Goal: Task Accomplishment & Management: Manage account settings

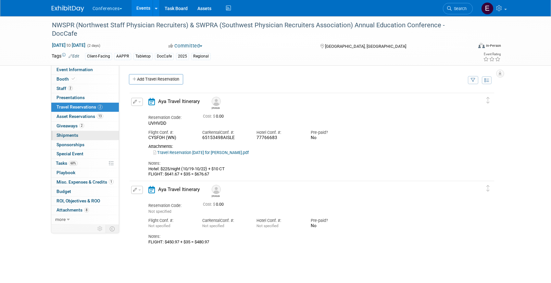
click at [63, 135] on span "Shipments 0" at bounding box center [68, 135] width 22 height 5
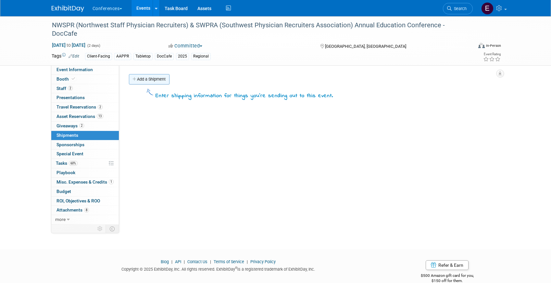
click at [151, 79] on link "Add a Shipment" at bounding box center [149, 79] width 41 height 10
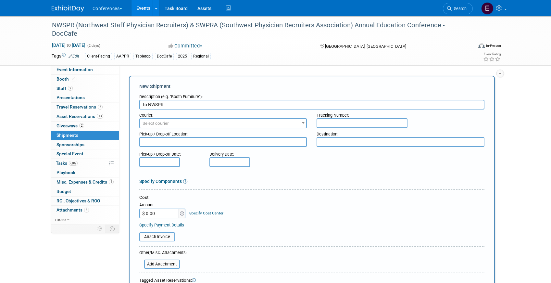
type input "To NWSPR"
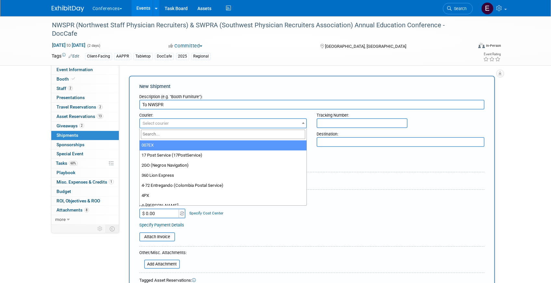
click at [192, 123] on span "Select courier" at bounding box center [223, 123] width 167 height 9
type input "fede"
select select "206"
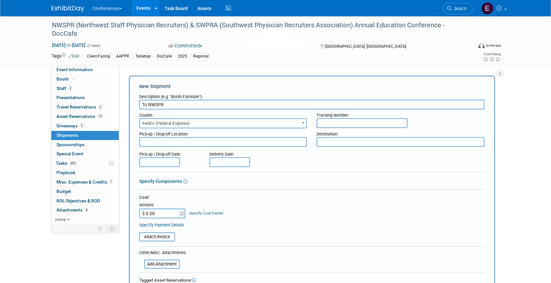
click at [343, 125] on input "text" at bounding box center [362, 123] width 91 height 10
paste input "885180238125"
type input "885180238125"
click at [163, 214] on input "$ 0.00" at bounding box center [159, 214] width 41 height 10
type input "$ 49.06"
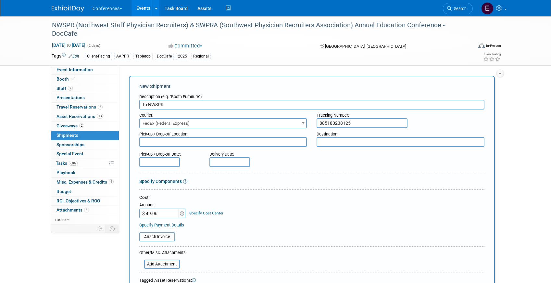
click at [209, 213] on link "Specify Cost Center" at bounding box center [206, 213] width 34 height 5
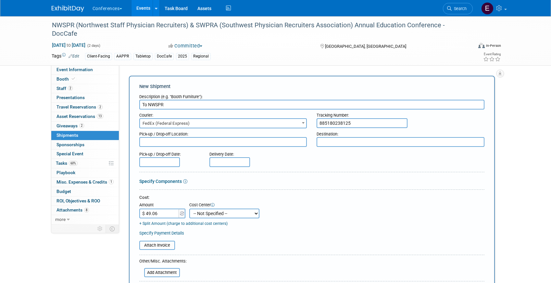
click at [217, 212] on select "-- Not Specified -- Aya Education Aya Healthcare Aya Locums Bespoke Corporate D…" at bounding box center [224, 214] width 70 height 10
select select "18965878"
click at [189, 209] on select "-- Not Specified -- Aya Education Aya Healthcare Aya Locums Bespoke Corporate D…" at bounding box center [224, 214] width 70 height 10
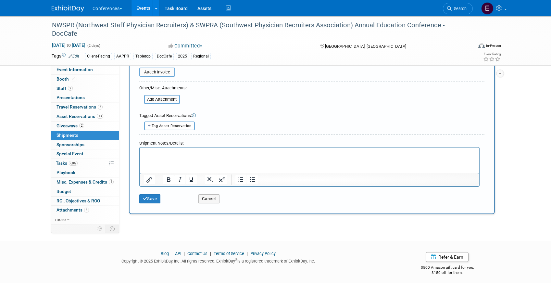
scroll to position [177, 0]
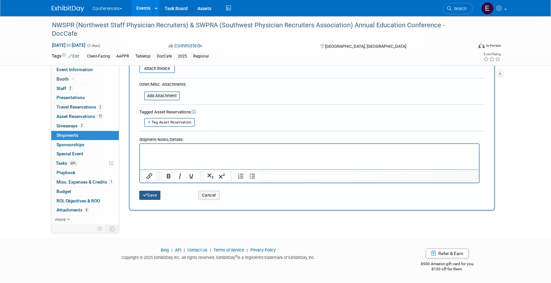
click at [148, 197] on button "Save" at bounding box center [149, 195] width 21 height 9
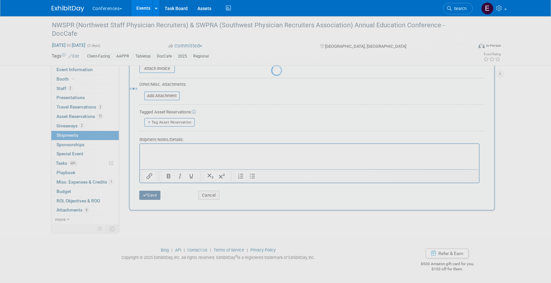
scroll to position [12, 0]
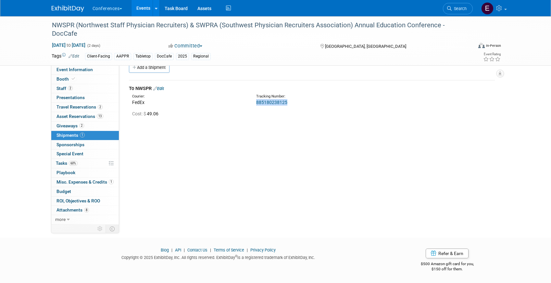
drag, startPoint x: 291, startPoint y: 102, endPoint x: 255, endPoint y: 105, distance: 35.8
click at [255, 105] on div "Tracking Number: 885180238125" at bounding box center [328, 100] width 155 height 12
copy link "885180238125"
click at [456, 8] on span "Search" at bounding box center [459, 8] width 15 height 5
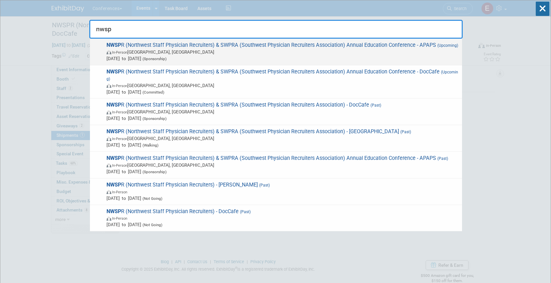
type input "nwsp"
click at [433, 51] on span "In-Person Sacramento, CA" at bounding box center [283, 52] width 353 height 6
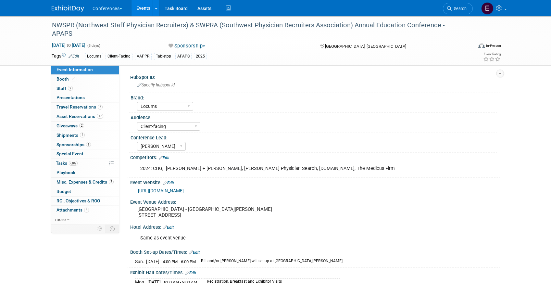
select select "Locums"
select select "Client-facing"
select select "[PERSON_NAME]"
click at [73, 123] on span "Giveaways 2" at bounding box center [71, 125] width 28 height 5
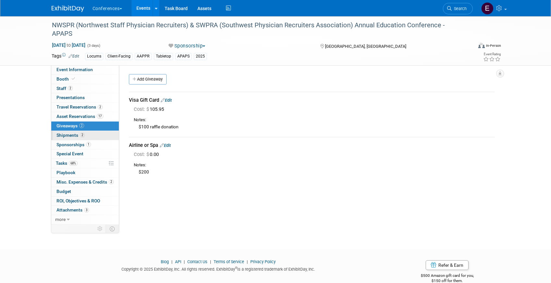
click at [80, 135] on span "2" at bounding box center [82, 135] width 5 height 5
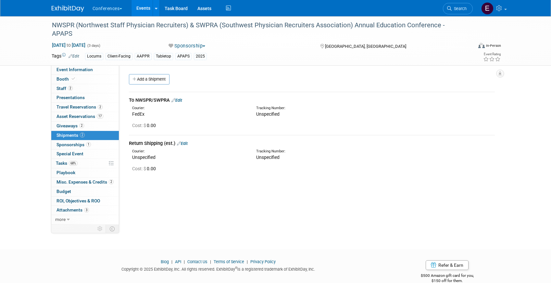
click at [181, 101] on link "Edit" at bounding box center [177, 100] width 11 height 5
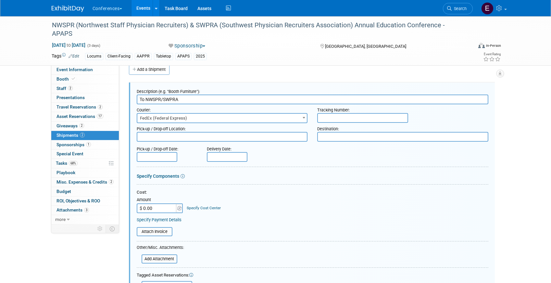
click at [362, 119] on input "text" at bounding box center [362, 118] width 91 height 10
paste input "885180281170"
type input "885180281170"
click at [162, 212] on input "$ 0.00" at bounding box center [157, 208] width 41 height 10
type input "$ 87.37"
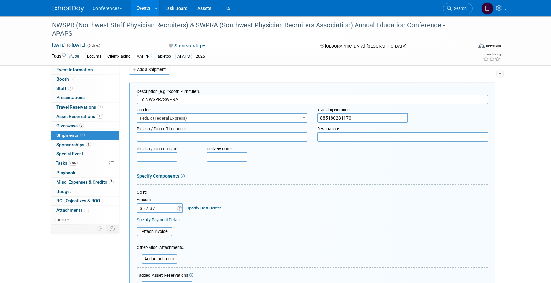
click at [208, 206] on link "Specify Cost Center" at bounding box center [204, 208] width 34 height 5
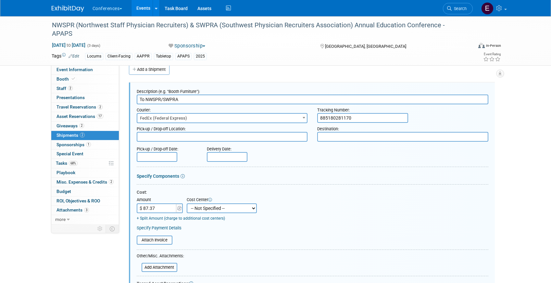
click at [208, 211] on select "-- Not Specified -- Aya Education Aya Healthcare Aya Locums Bespoke Corporate D…" at bounding box center [222, 208] width 70 height 10
select select "18965873"
click at [187, 203] on select "-- Not Specified -- Aya Education Aya Healthcare Aya Locums Bespoke Corporate D…" at bounding box center [222, 208] width 70 height 10
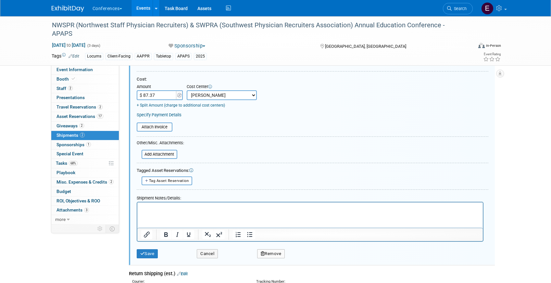
scroll to position [122, 0]
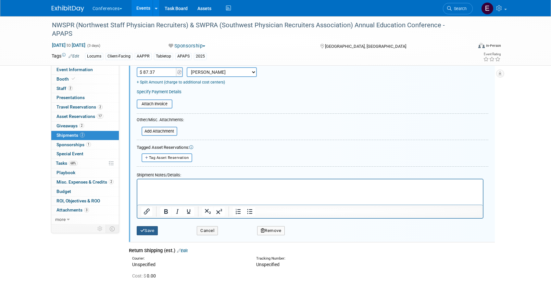
click at [144, 228] on button "Save" at bounding box center [147, 230] width 21 height 9
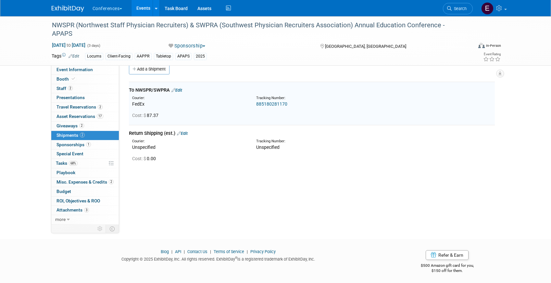
scroll to position [10, 0]
click at [63, 90] on span "Staff 2" at bounding box center [65, 88] width 16 height 5
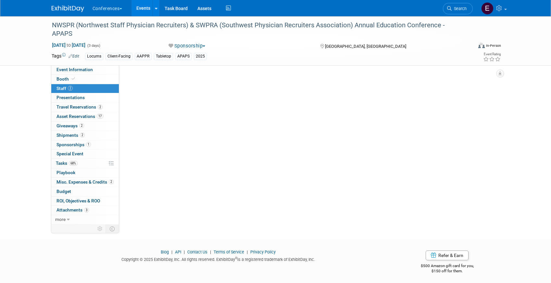
scroll to position [0, 0]
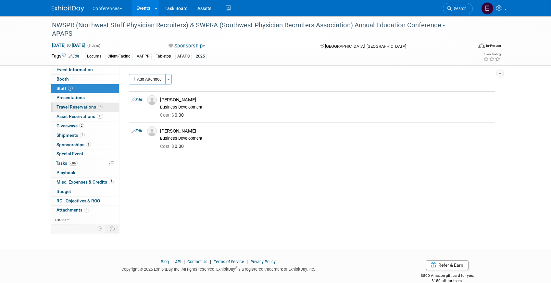
click at [68, 107] on span "Travel Reservations 2" at bounding box center [80, 106] width 46 height 5
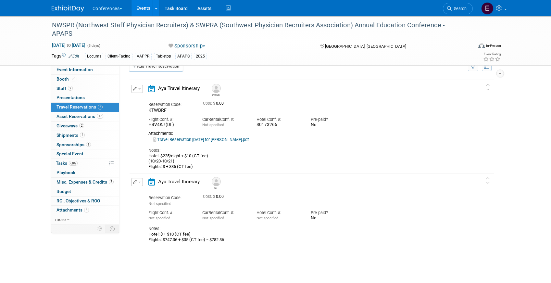
scroll to position [14, 0]
click at [136, 177] on td "Delete Reservation Bill Reservation Code: Not specified" at bounding box center [307, 208] width 355 height 71
click at [137, 183] on button "button" at bounding box center [137, 181] width 12 height 8
click at [153, 191] on button "Edit Reservation" at bounding box center [159, 192] width 55 height 9
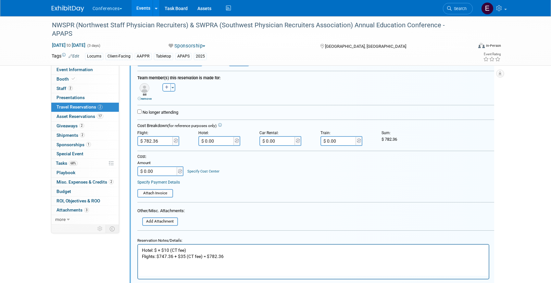
scroll to position [199, 0]
click at [152, 218] on input "file" at bounding box center [138, 220] width 77 height 7
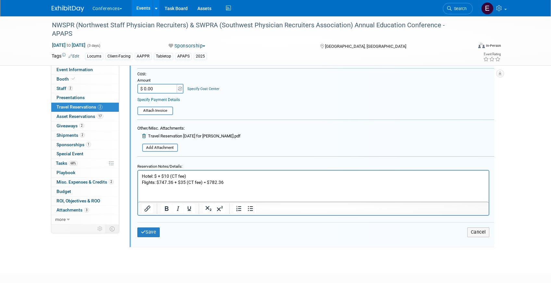
scroll to position [286, 0]
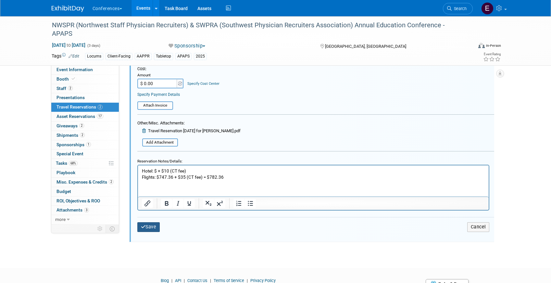
click at [148, 224] on button "Save" at bounding box center [148, 226] width 23 height 9
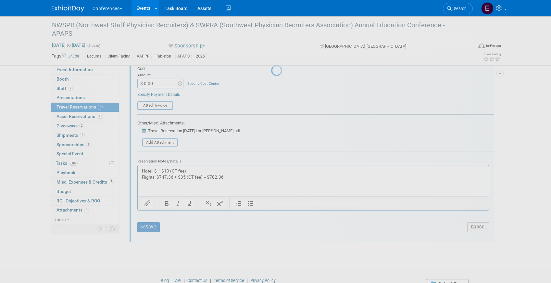
scroll to position [75, 0]
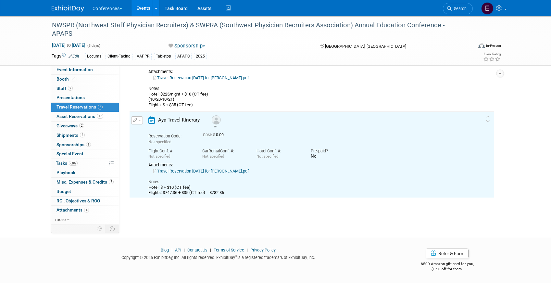
click at [189, 170] on link "Travel Reservation October 19 for WILLIAM J KOWSKE III.pdf" at bounding box center [201, 171] width 96 height 5
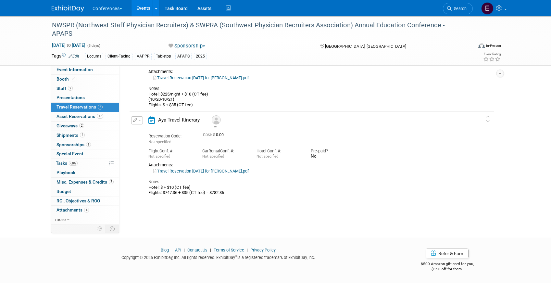
click at [139, 119] on button "button" at bounding box center [137, 120] width 12 height 8
click at [145, 134] on button "Edit Reservation" at bounding box center [159, 131] width 55 height 9
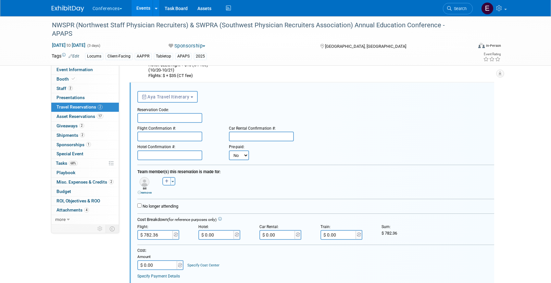
scroll to position [104, 0]
click at [170, 120] on input "text" at bounding box center [169, 118] width 65 height 10
paste input "DGLRDG"
type input "DGLRDG"
click at [151, 137] on input "text" at bounding box center [169, 136] width 65 height 10
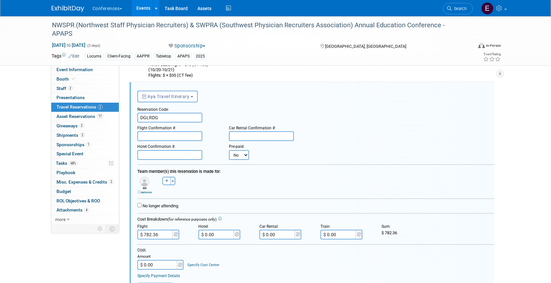
paste input "HB3PQL (DL)"
type input "HB3PQL (DL)"
click at [241, 135] on input "text" at bounding box center [261, 136] width 65 height 10
paste input "65166684COUNT"
type input "65166684COUNT"
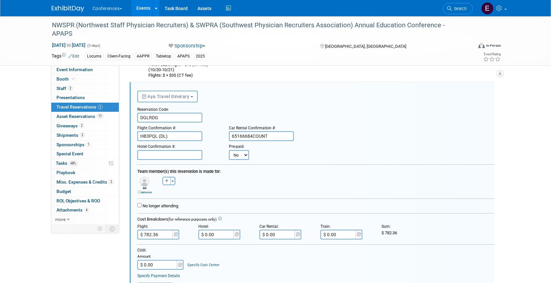
click at [276, 234] on input "$ 0.00" at bounding box center [278, 235] width 36 height 10
paste input "212.77"
type input "$ 212.77"
click at [178, 158] on input "text" at bounding box center [169, 155] width 65 height 10
paste input "80160946"
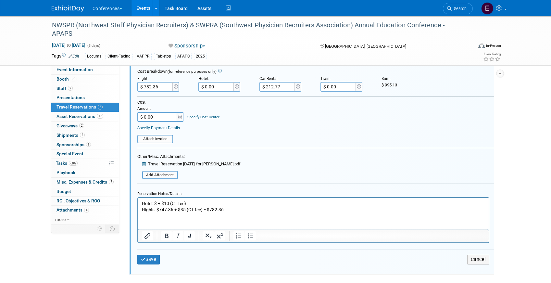
scroll to position [256, 0]
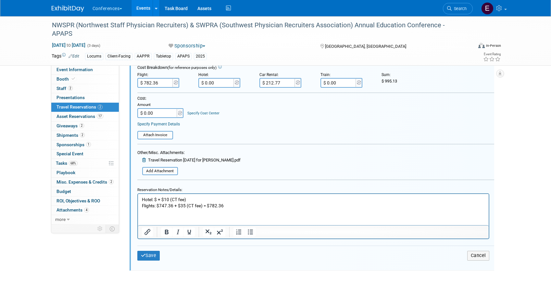
type input "80160946"
click at [162, 200] on p "Hotel: $ + $10 (CT fee) Flights: $747.36 + $35 (CT fee) = $782.36" at bounding box center [313, 203] width 343 height 12
click at [157, 201] on p "Hotel: $ + (10/19-10/22) $10 (CT fee) Flights: $747.36 + $35 (CT fee) = $782.36" at bounding box center [313, 203] width 343 height 12
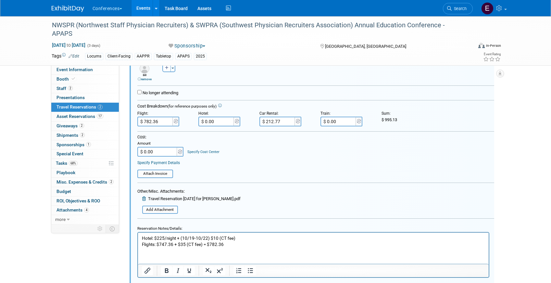
scroll to position [231, 0]
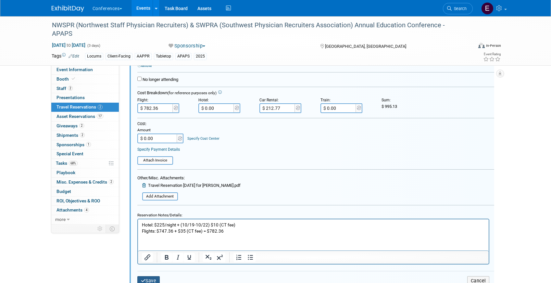
click at [149, 280] on button "Save" at bounding box center [148, 280] width 23 height 9
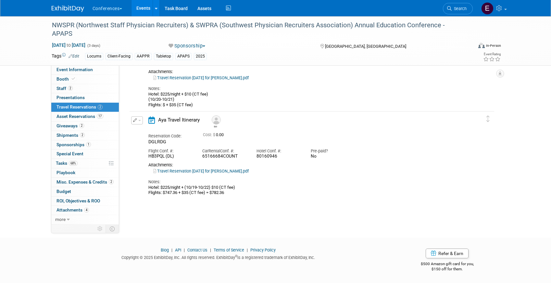
scroll to position [0, 0]
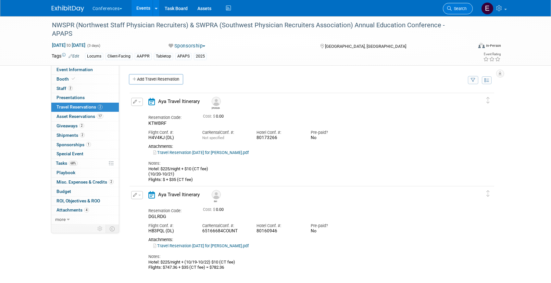
click at [457, 9] on span "Search" at bounding box center [459, 8] width 15 height 5
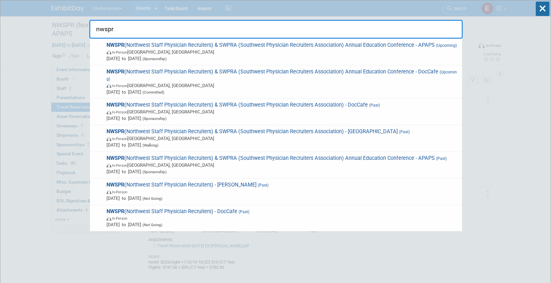
type input "nwspr"
click at [388, 77] on span "NWSPR (Northwest Staff Physician Recruiters) & SWPRA (Southwest Physician Recru…" at bounding box center [282, 82] width 354 height 27
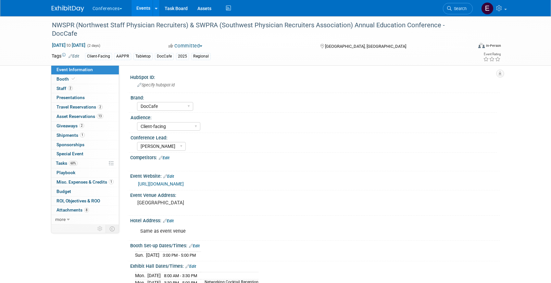
select select "DocCafe"
select select "Client-facing"
select select "[PERSON_NAME]"
click at [77, 108] on span "Travel Reservations 2" at bounding box center [80, 106] width 46 height 5
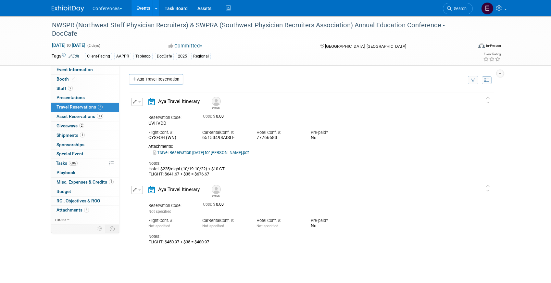
drag, startPoint x: 215, startPoint y: 241, endPoint x: 165, endPoint y: 243, distance: 49.8
click at [165, 243] on div "FLIGHT: $450.97 + $35 = $480.97" at bounding box center [306, 241] width 316 height 5
copy div "$450.97 + $35 = $480.97"
click at [187, 244] on div "FLIGHT: $450.97 + $35 = $480.97" at bounding box center [306, 241] width 316 height 5
click at [179, 243] on div "FLIGHT: $450.97 + $35 = $480.97" at bounding box center [306, 241] width 316 height 5
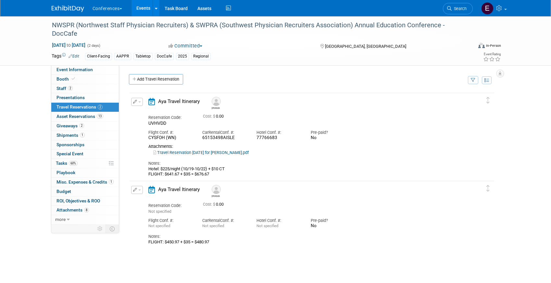
drag, startPoint x: 180, startPoint y: 243, endPoint x: 168, endPoint y: 242, distance: 12.0
click at [168, 242] on div "FLIGHT: $450.97 + $35 = $480.97" at bounding box center [306, 241] width 316 height 5
copy div "450.97"
click at [452, 10] on span "Search" at bounding box center [459, 8] width 15 height 5
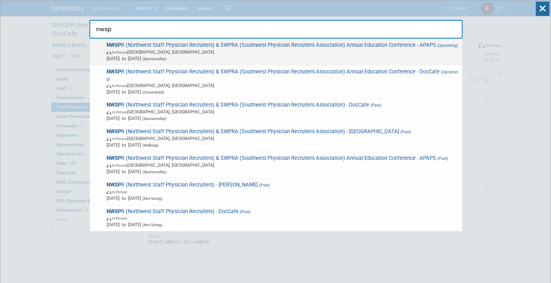
type input "nwsp"
click at [392, 57] on span "Oct 19, 2025 to Oct 21, 2025 (Sponsorship)" at bounding box center [283, 58] width 353 height 6
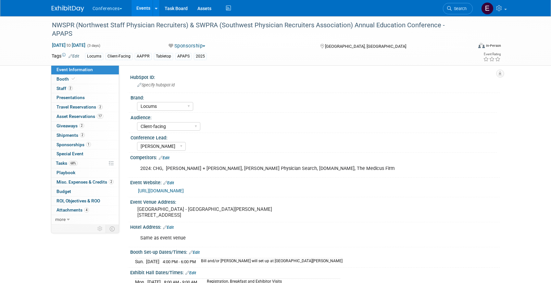
select select "Locums"
select select "Client-facing"
select select "[PERSON_NAME]"
click at [82, 107] on span "Travel Reservations 2" at bounding box center [80, 106] width 46 height 5
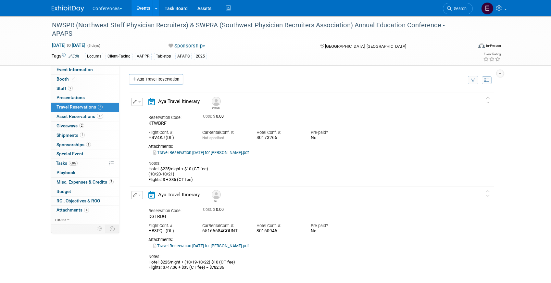
click at [136, 103] on icon "button" at bounding box center [135, 102] width 4 height 4
click at [148, 112] on button "Edit Reservation" at bounding box center [159, 113] width 55 height 9
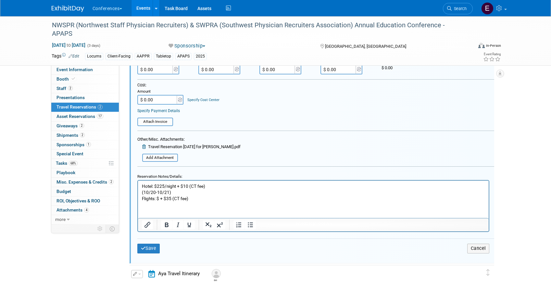
scroll to position [178, 0]
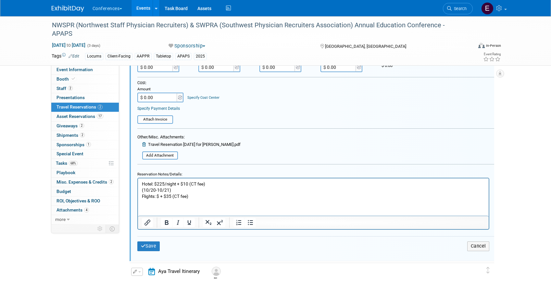
click at [160, 196] on p "Hotel: $225/night + $10 (CT fee) (10/20-10/21) Flights: $ + $35 (CT fee)" at bounding box center [313, 190] width 343 height 19
click at [173, 197] on p "Hotel: $225/night + $10 (CT fee) (10/20-10/21) Flights: $450.97+ $35 (CT fee)" at bounding box center [313, 190] width 343 height 19
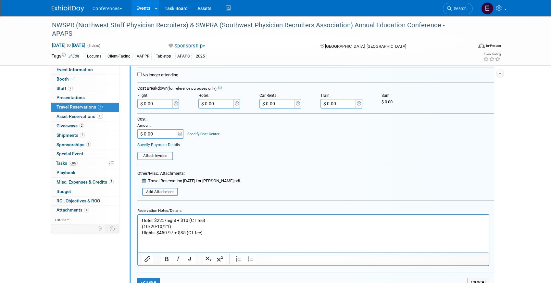
scroll to position [147, 0]
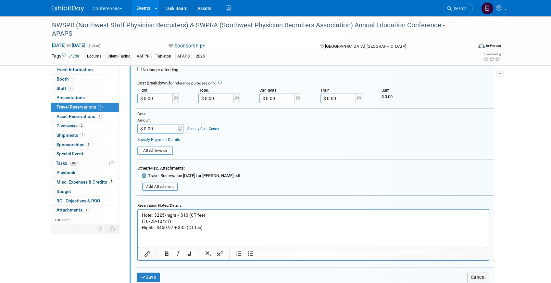
click at [161, 95] on input "$ 0.00" at bounding box center [155, 99] width 36 height 10
click at [161, 98] on input "$ 0.00" at bounding box center [155, 99] width 36 height 10
type input "$ 485.97"
click at [220, 225] on p "Hotel: $225/night + $10 (CT fee) (10/20-10/21) Flights: $450.97 + $35 (CT fee)" at bounding box center [313, 221] width 343 height 19
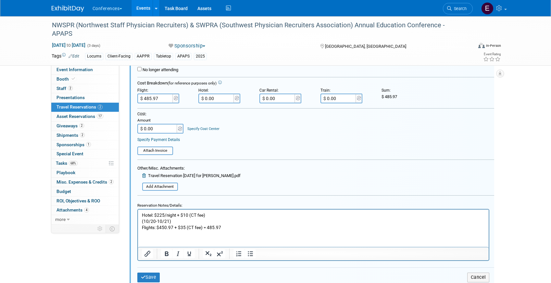
click at [207, 227] on p "Hotel: $225/night + $10 (CT fee) (10/20-10/21) Flights: $450.97 + $35 (CT fee) …" at bounding box center [313, 221] width 343 height 19
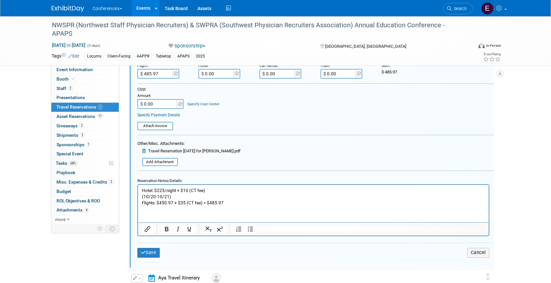
scroll to position [185, 0]
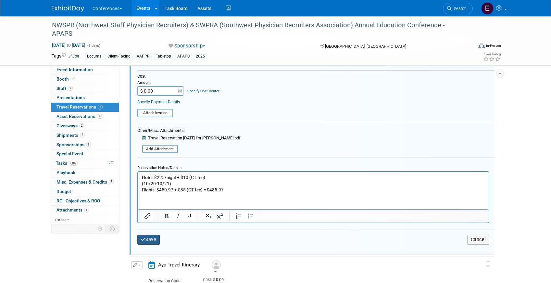
click at [154, 237] on button "Save" at bounding box center [148, 239] width 23 height 9
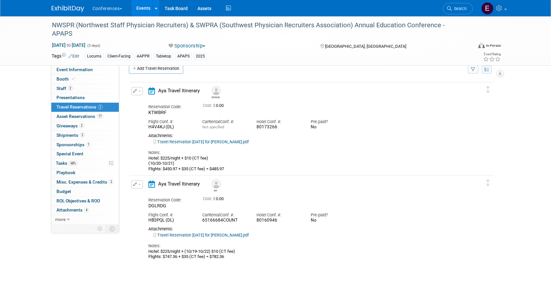
scroll to position [0, 0]
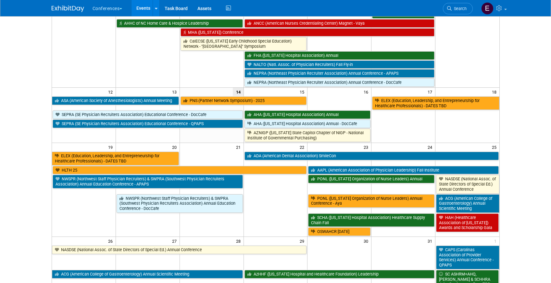
scroll to position [198, 0]
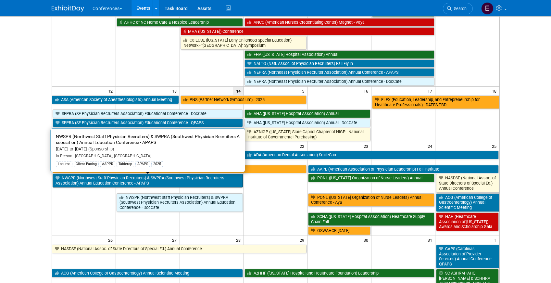
click at [168, 182] on link "NWSPR (Northwest Staff Physician Recruiters) & SWPRA (Southwest Physician Recru…" at bounding box center [148, 180] width 190 height 13
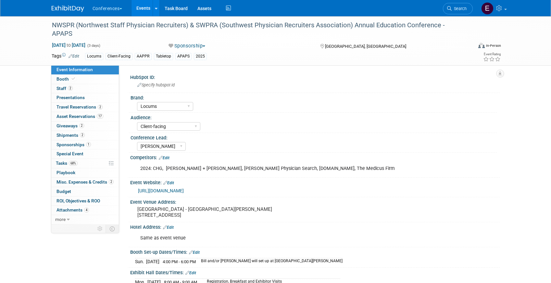
select select "Locums"
select select "Client-facing"
select select "[PERSON_NAME]"
click at [70, 107] on span "Travel Reservations 2" at bounding box center [80, 106] width 46 height 5
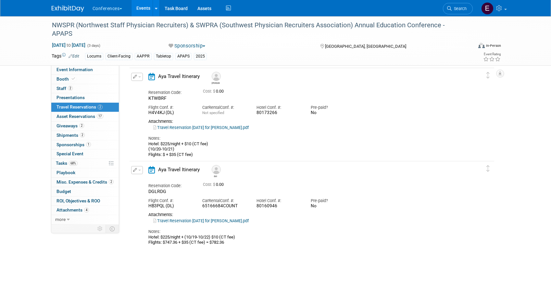
scroll to position [36, 0]
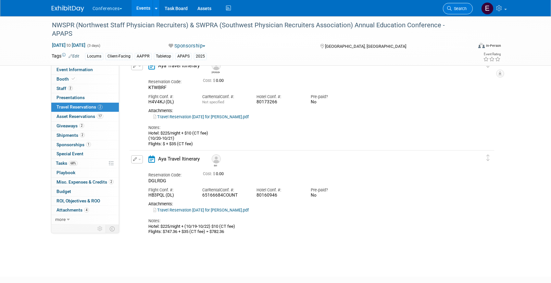
click at [456, 6] on link "Search" at bounding box center [458, 8] width 30 height 11
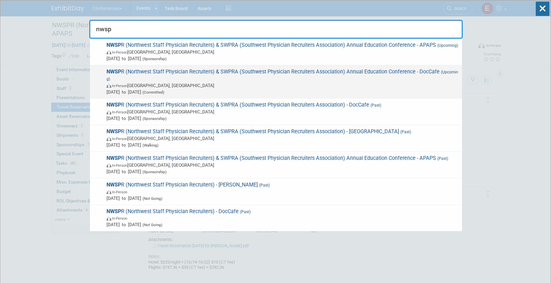
type input "nwsp"
click at [356, 70] on span "NWSP R (Northwest Staff Physician Recruiters) & SWPRA (Southwest Physician Recr…" at bounding box center [282, 82] width 354 height 27
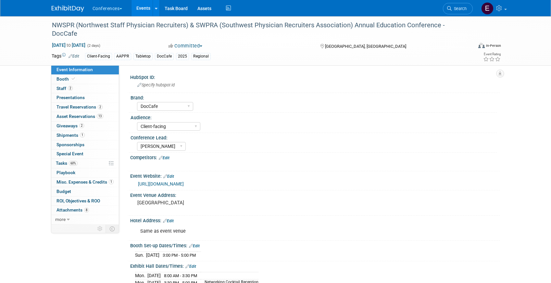
select select "DocCafe"
select select "Client-facing"
select select "[PERSON_NAME]"
click at [81, 109] on span "Travel Reservations 2" at bounding box center [80, 106] width 46 height 5
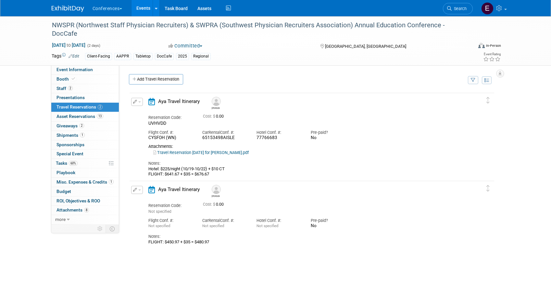
drag, startPoint x: 214, startPoint y: 241, endPoint x: 199, endPoint y: 244, distance: 15.5
click at [199, 244] on div "FLIGHT: $450.97 + $35 = $480.97" at bounding box center [306, 241] width 316 height 5
click at [136, 189] on icon "button" at bounding box center [135, 190] width 4 height 4
click at [144, 199] on button "Edit Reservation" at bounding box center [159, 201] width 55 height 9
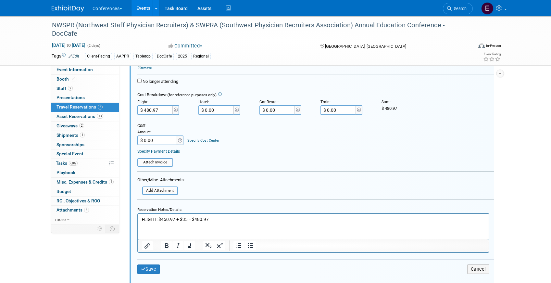
scroll to position [223, 0]
click at [200, 220] on p "FLIGHT: $450.97 + $35 = $480.97" at bounding box center [313, 219] width 343 height 6
click at [201, 220] on p "FLIGHT: $450.97 + $35 = $480.97" at bounding box center [313, 219] width 343 height 6
drag, startPoint x: 214, startPoint y: 221, endPoint x: 194, endPoint y: 221, distance: 19.8
click at [194, 221] on p "FLIGHT: $450.97 + $35 = $485.97" at bounding box center [313, 219] width 343 height 6
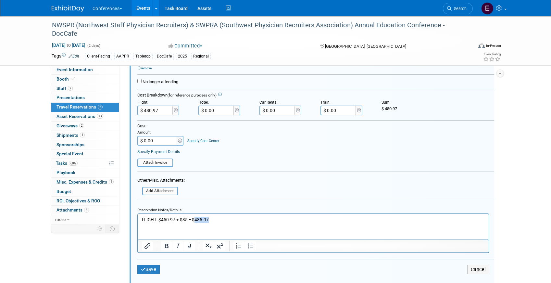
copy p "485.97"
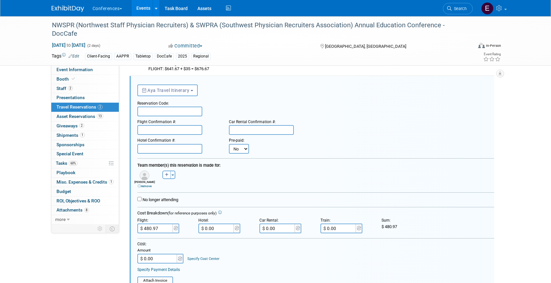
scroll to position [297, 0]
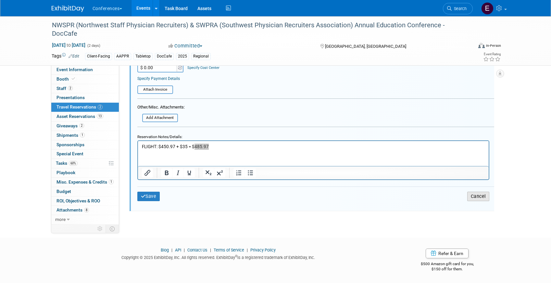
click at [479, 198] on button "Cancel" at bounding box center [479, 196] width 22 height 9
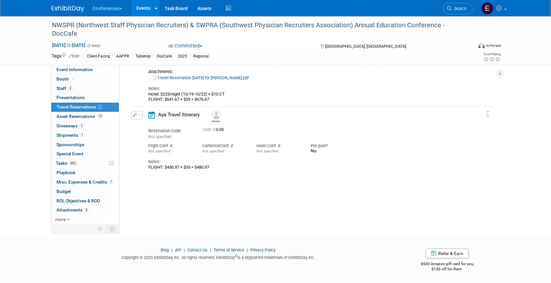
click at [135, 111] on button "button" at bounding box center [137, 115] width 12 height 8
click at [168, 136] on span "Delete Reservation" at bounding box center [163, 137] width 40 height 5
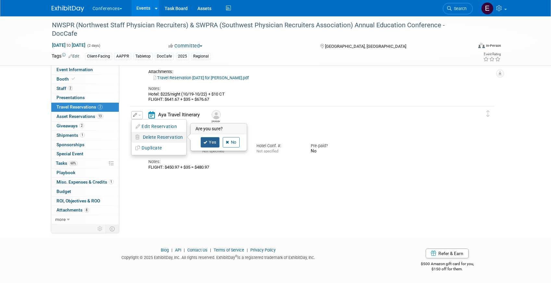
click at [216, 142] on link "Yes" at bounding box center [210, 142] width 19 height 10
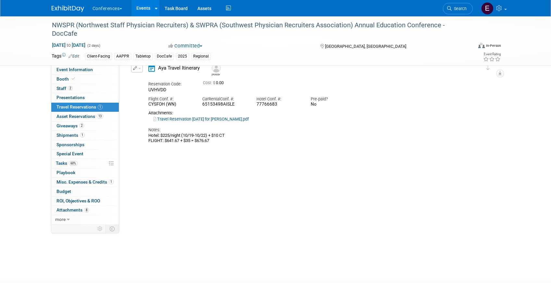
scroll to position [26, 0]
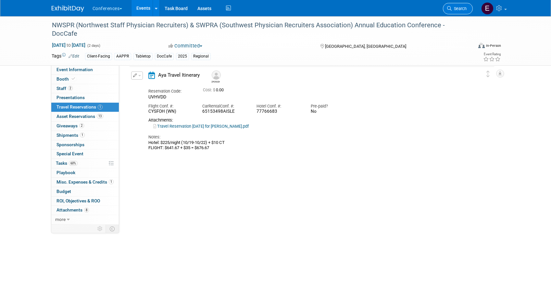
click at [462, 9] on span "Search" at bounding box center [459, 8] width 15 height 5
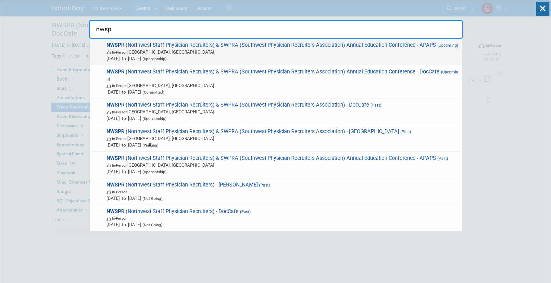
type input "nwsp"
click at [408, 51] on span "In-Person Sacramento, CA" at bounding box center [283, 52] width 353 height 6
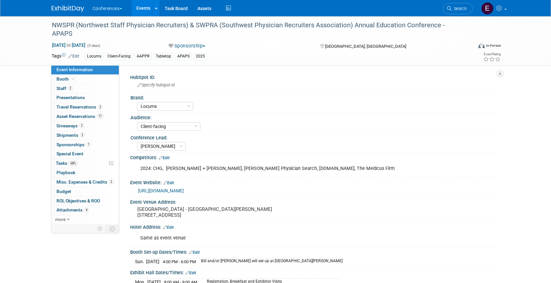
select select "Locums"
select select "Client-facing"
select select "[PERSON_NAME]"
click at [68, 134] on span "Shipments 2" at bounding box center [71, 135] width 28 height 5
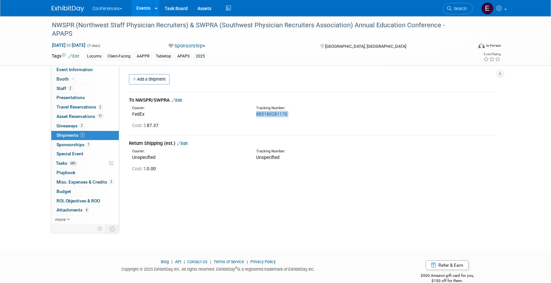
drag, startPoint x: 291, startPoint y: 118, endPoint x: 253, endPoint y: 116, distance: 37.7
click at [253, 116] on td "To NWSPR/SWPRA Edit Courier: FedEx Tracking Number: 885180281170 Cost: $ 87.37" at bounding box center [312, 113] width 366 height 43
copy td "885180281170"
click at [266, 114] on link "885180281170" at bounding box center [271, 113] width 31 height 5
copy td "885180281170"
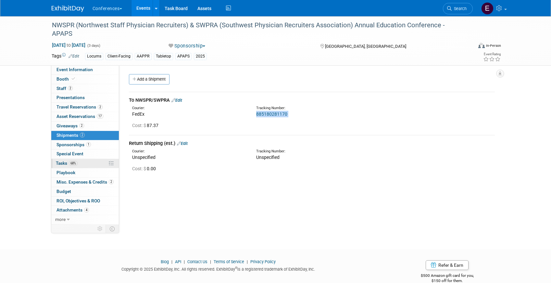
click at [90, 161] on link "68% Tasks 68%" at bounding box center [85, 163] width 68 height 9
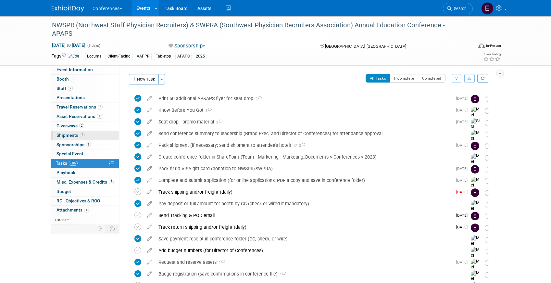
click at [71, 134] on span "Shipments 2" at bounding box center [71, 135] width 28 height 5
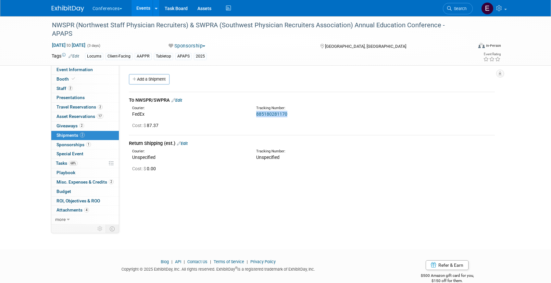
drag, startPoint x: 288, startPoint y: 114, endPoint x: 255, endPoint y: 116, distance: 32.5
click at [255, 116] on div "Tracking Number: 885180281170" at bounding box center [328, 112] width 155 height 12
copy link "885180281170"
click at [457, 11] on link "Search" at bounding box center [458, 8] width 30 height 11
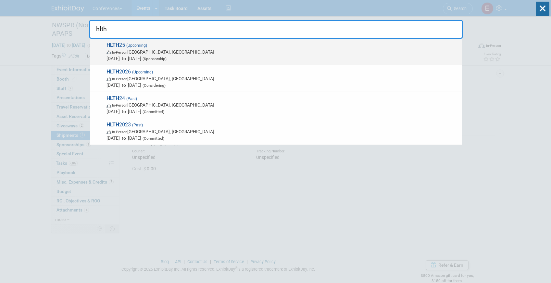
type input "hlth"
click at [275, 49] on span "In-Person Las Vegas, NV" at bounding box center [283, 52] width 353 height 6
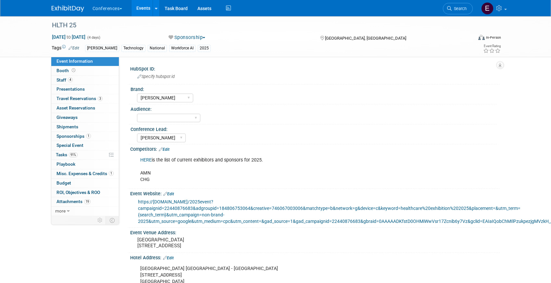
select select "[PERSON_NAME]"
click at [88, 154] on link "91% Tasks 91%" at bounding box center [85, 154] width 68 height 9
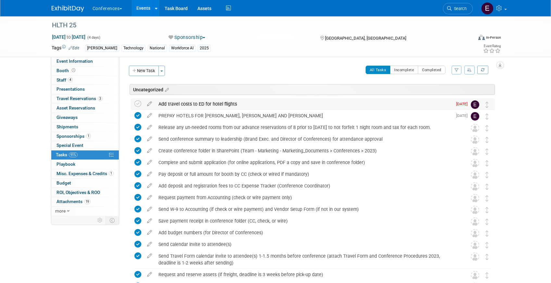
click at [202, 106] on div "Add travel costs to ED for hotel flights" at bounding box center [303, 103] width 297 height 11
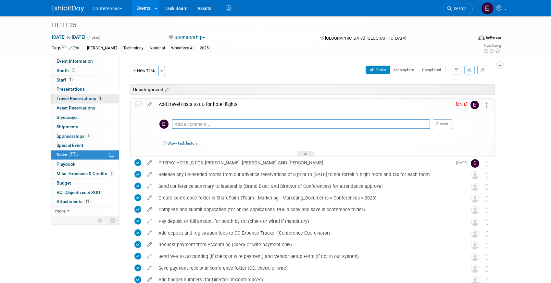
click at [74, 98] on span "Travel Reservations 3" at bounding box center [80, 98] width 46 height 5
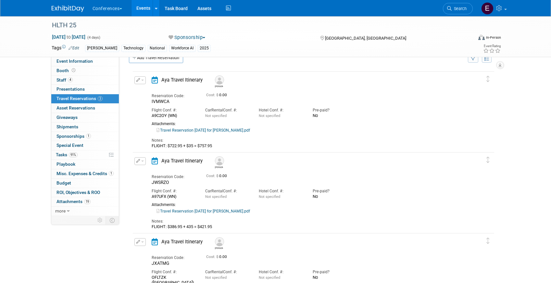
scroll to position [12, 0]
click at [139, 81] on icon "button" at bounding box center [138, 81] width 4 height 4
click at [153, 94] on button "Edit Reservation" at bounding box center [162, 91] width 55 height 9
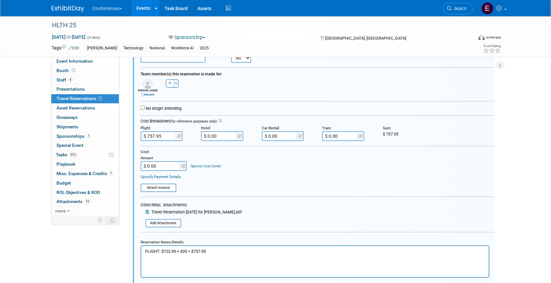
scroll to position [114, 0]
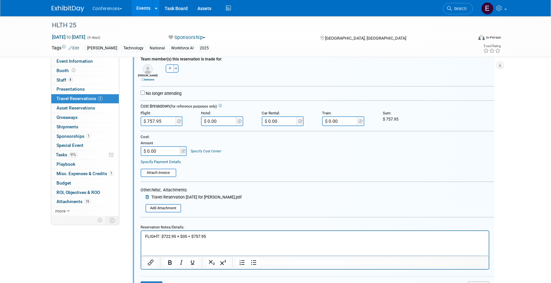
click at [145, 236] on p "FLIGHT: $722.95 + $35 = $757.95" at bounding box center [315, 236] width 340 height 6
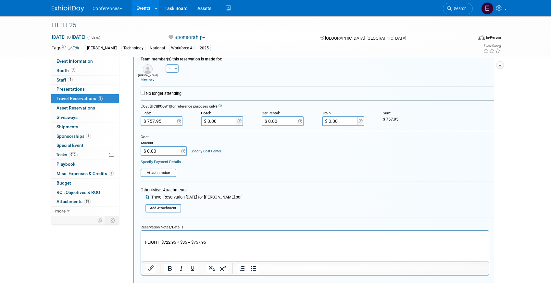
click at [149, 234] on p "Rich Text Area. Press ALT-0 for help." at bounding box center [315, 236] width 340 height 6
click at [173, 239] on p "Hotel: $473.11 +" at bounding box center [315, 236] width 340 height 6
drag, startPoint x: 195, startPoint y: 237, endPoint x: 142, endPoint y: 236, distance: 52.6
click at [142, 236] on html "Hotel: $473.11 (1st night) + FLIGHT: $722.95 + $35 = $757.95" at bounding box center [315, 238] width 348 height 14
copy p "Hotel: $473.11 (1st night)"
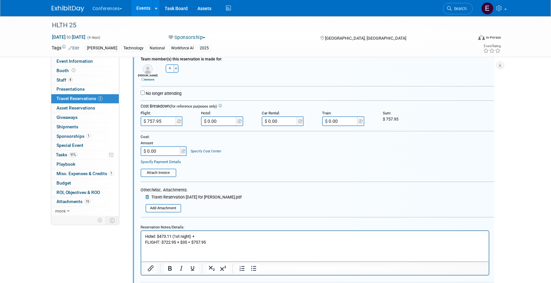
click at [212, 234] on p "Hotel: $473.11 (1st night) +" at bounding box center [315, 236] width 340 height 6
click at [198, 236] on p "Hotel: $473.11 (1st night) + 1,480.73" at bounding box center [315, 236] width 340 height 6
click at [238, 237] on p "Hotel: $473.11 (1st night) + $1,480.73" at bounding box center [315, 236] width 340 height 6
drag, startPoint x: 160, startPoint y: 235, endPoint x: 216, endPoint y: 235, distance: 55.9
click at [216, 235] on p "Hotel: $473.11 (1st night) + $1,480.73 =" at bounding box center [315, 236] width 340 height 6
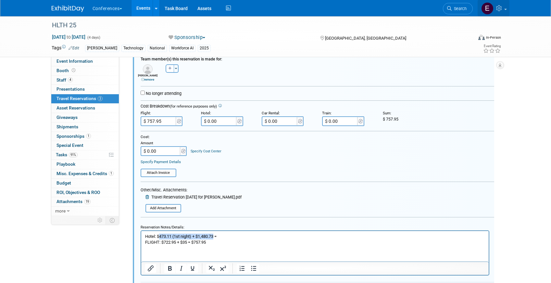
copy p "473.11 (1st night) + $1,480.73"
click at [231, 236] on p "Hotel: $473.11 (1st night) + $1,480.73 =" at bounding box center [315, 236] width 340 height 6
click at [222, 237] on p "Hotel: $473.11 (1st night) + $1,480.73 = 1953.84" at bounding box center [315, 236] width 340 height 6
drag, startPoint x: 256, startPoint y: 235, endPoint x: 221, endPoint y: 235, distance: 35.7
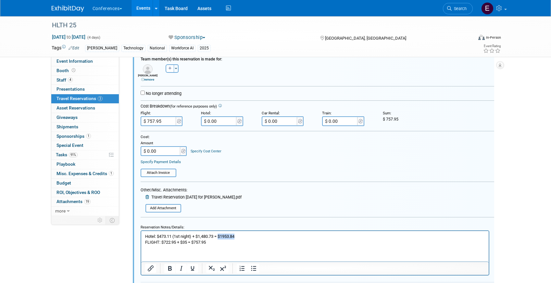
click at [221, 235] on p "Hotel: $473.11 (1st night) + $1,480.73 = $1953.84" at bounding box center [315, 236] width 340 height 6
copy p "$1953.84"
click at [218, 118] on input "$ 0.00" at bounding box center [219, 121] width 36 height 10
paste input "1,953.84"
type input "$ 1,953.84"
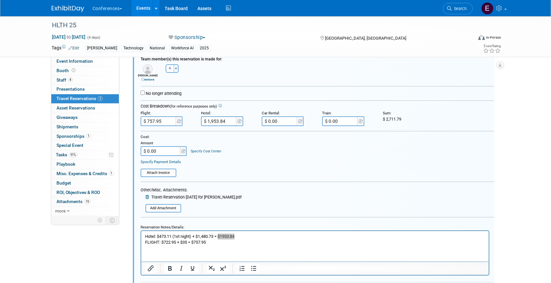
click at [173, 149] on input "$ 0.00" at bounding box center [161, 151] width 41 height 10
type input "$ 2,711.79"
click at [206, 150] on link "Specify Cost Center" at bounding box center [206, 151] width 31 height 4
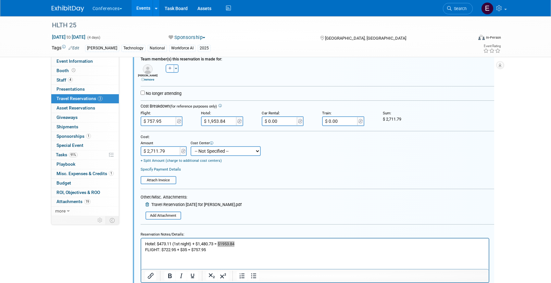
click at [207, 155] on select "-- Not Specified -- Aya Education Aya Healthcare Aya Locums Bespoke Corporate […" at bounding box center [226, 151] width 70 height 10
select select "18965872"
click at [191, 147] on select "-- Not Specified -- Aya Education Aya Healthcare Aya Locums Bespoke Corporate […" at bounding box center [226, 151] width 70 height 10
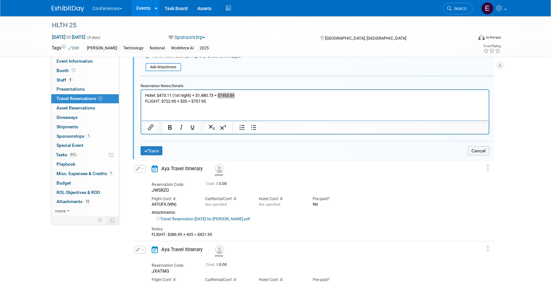
scroll to position [279, 0]
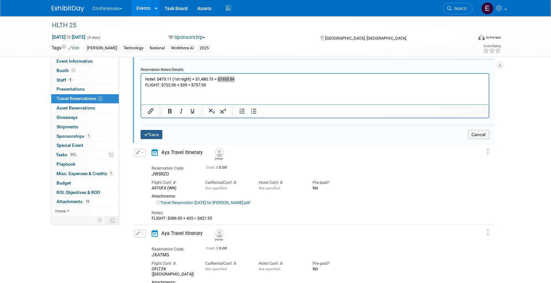
click at [151, 134] on button "Save" at bounding box center [152, 134] width 22 height 9
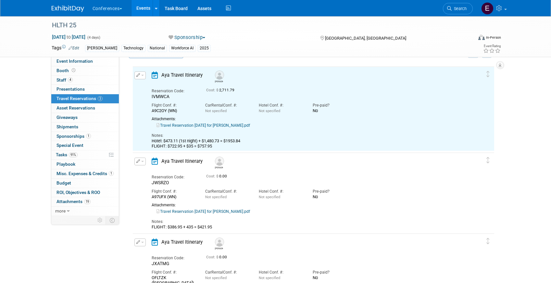
scroll to position [11, 0]
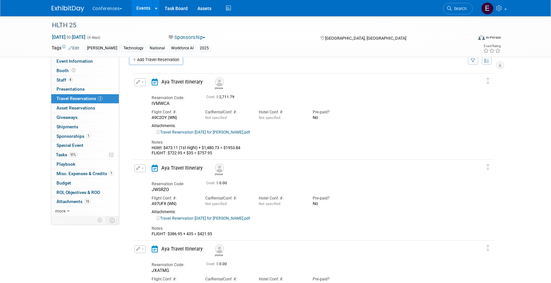
click at [227, 219] on link "Travel Reservation October 20 for DANIELLE ERIN BOWIE.pdf" at bounding box center [204, 218] width 94 height 5
click at [136, 171] on button "button" at bounding box center [140, 168] width 11 height 8
click at [149, 176] on button "Edit Reservation" at bounding box center [162, 179] width 55 height 9
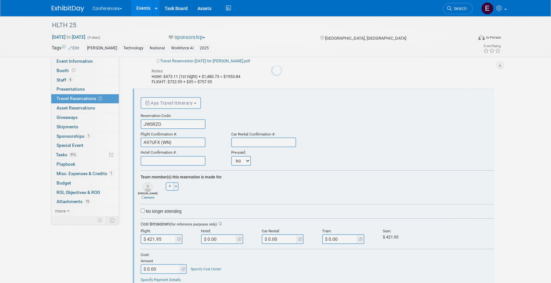
scroll to position [0, 0]
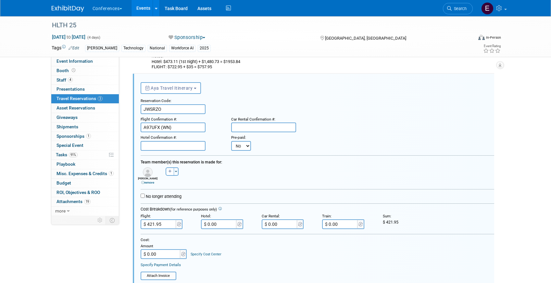
click at [215, 225] on input "$ 0.00" at bounding box center [219, 224] width 36 height 10
click at [232, 225] on input "$ 0.00" at bounding box center [219, 224] width 36 height 10
paste input "473.11"
type input "$ 473.11"
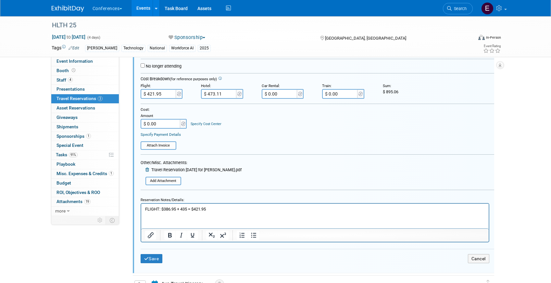
scroll to position [227, 0]
click at [161, 209] on p "FLIGHT: $386.95 + 435 = $421.95" at bounding box center [315, 210] width 340 height 6
click at [147, 211] on p "FLIGHT: $386.95 + 435 = $421.95" at bounding box center [315, 210] width 340 height 6
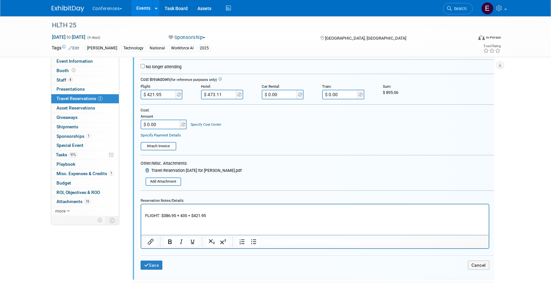
click at [157, 210] on p "Rich Text Area. Press ALT-0 for help." at bounding box center [315, 210] width 340 height 6
click at [180, 208] on p "Hotel: $473.11" at bounding box center [315, 210] width 340 height 6
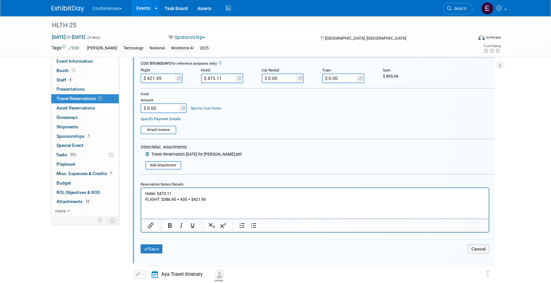
scroll to position [250, 0]
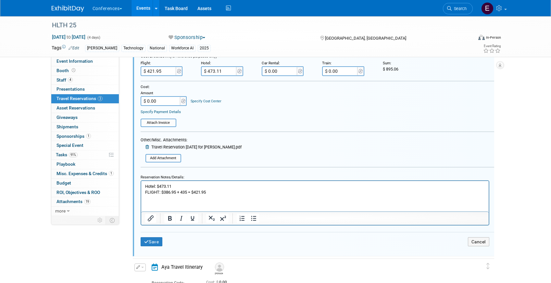
drag, startPoint x: 177, startPoint y: 187, endPoint x: 162, endPoint y: 187, distance: 14.9
click at [162, 187] on p "Hotel: $473.11" at bounding box center [315, 186] width 340 height 6
click at [167, 100] on input "$ 0.00" at bounding box center [161, 101] width 41 height 10
click at [189, 189] on p "Hotel: $473.11" at bounding box center [315, 186] width 340 height 6
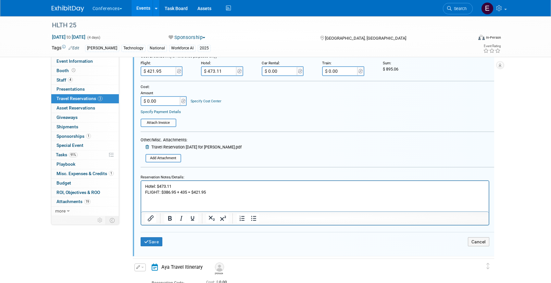
click at [183, 191] on p "FLIGHT: $386.95 + 435 = $421.95" at bounding box center [315, 192] width 340 height 6
drag, startPoint x: 165, startPoint y: 192, endPoint x: 172, endPoint y: 192, distance: 6.8
click at [172, 192] on p "FLIGHT: $386.95 + $35 = $421.95" at bounding box center [315, 192] width 340 height 6
drag, startPoint x: 164, startPoint y: 192, endPoint x: 177, endPoint y: 192, distance: 13.3
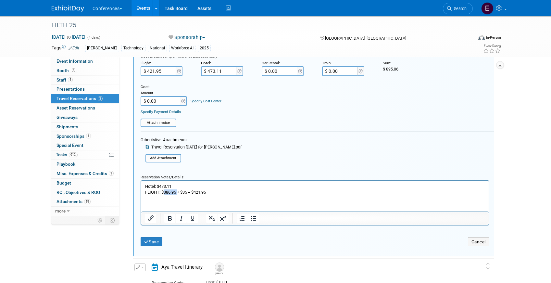
click at [177, 192] on p "FLIGHT: $386.95 + $35 = $421.95" at bounding box center [315, 192] width 340 height 6
copy p "386.95"
click at [205, 193] on p "FLIGHT: $386.95 + $35 = $421.95" at bounding box center [315, 192] width 340 height 6
click at [167, 102] on input "$ 0.00" at bounding box center [161, 101] width 41 height 10
type input "$ 895.06"
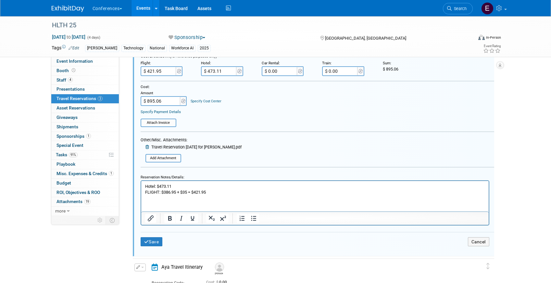
click at [203, 103] on link "Specify Cost Center" at bounding box center [206, 101] width 31 height 4
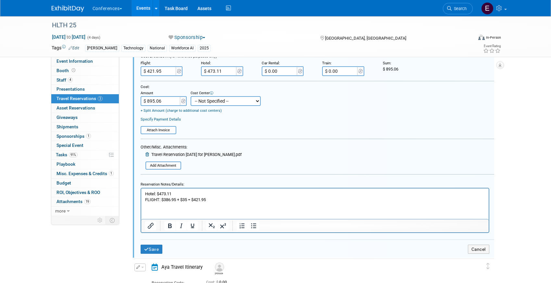
click at [206, 102] on select "-- Not Specified -- Aya Education Aya Healthcare Aya Locums Bespoke Corporate […" at bounding box center [226, 101] width 70 height 10
select select "18965872"
click at [191, 97] on select "-- Not Specified -- Aya Education Aya Healthcare Aya Locums Bespoke Corporate […" at bounding box center [226, 101] width 70 height 10
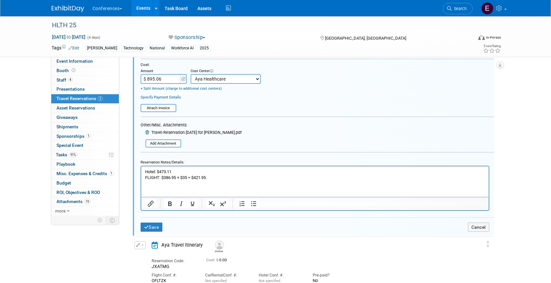
scroll to position [276, 0]
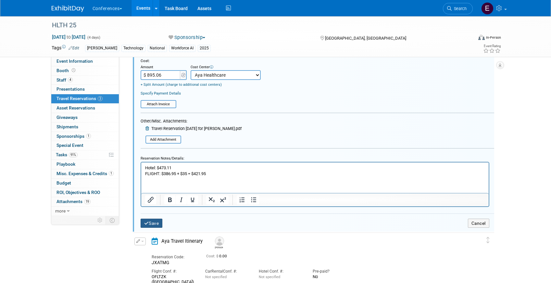
click at [149, 224] on button "Save" at bounding box center [152, 223] width 22 height 9
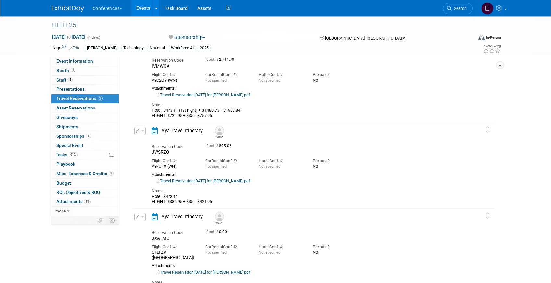
scroll to position [68, 0]
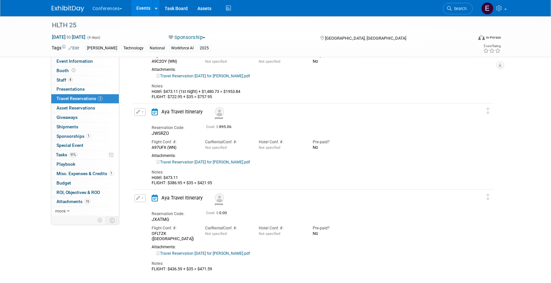
click at [139, 114] on button "button" at bounding box center [140, 112] width 11 height 8
click at [154, 122] on button "Edit Reservation" at bounding box center [162, 123] width 55 height 9
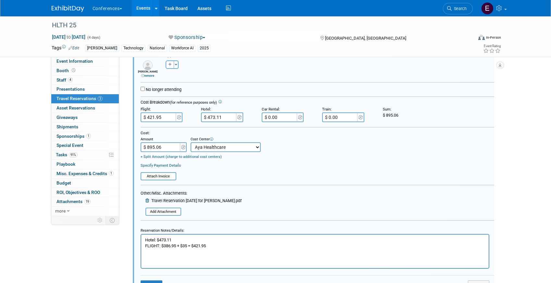
scroll to position [215, 0]
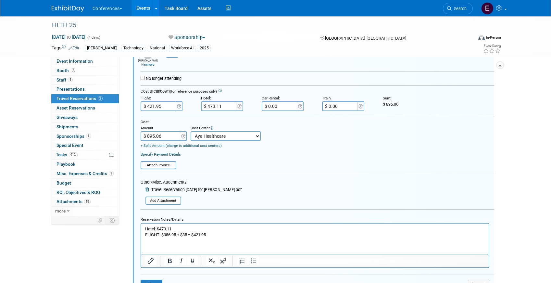
click at [176, 228] on p "Hotel: $473.11 FLIGHT: $386.95 + $35 = $421.95" at bounding box center [315, 232] width 340 height 12
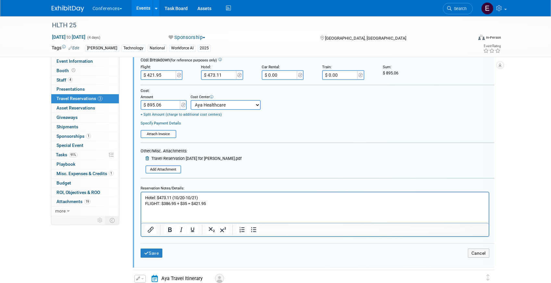
scroll to position [248, 0]
drag, startPoint x: 205, startPoint y: 196, endPoint x: 175, endPoint y: 196, distance: 29.9
click at [175, 196] on p "Hotel: $473.11 (10/20-10/21) FLIGHT: $386.95 + $35 = $421.95" at bounding box center [315, 199] width 340 height 12
click at [153, 249] on button "Save" at bounding box center [152, 251] width 22 height 9
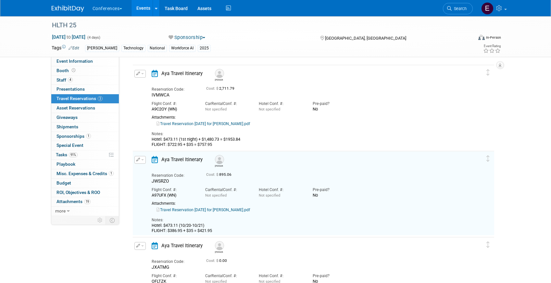
scroll to position [20, 0]
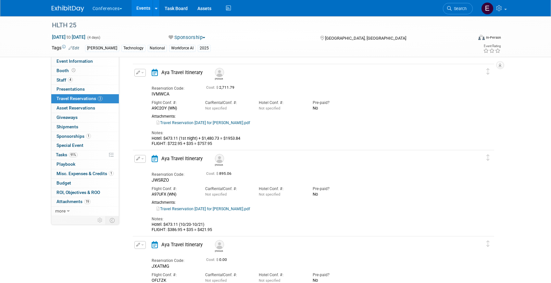
click at [139, 73] on icon "button" at bounding box center [138, 73] width 4 height 4
click at [150, 82] on button "Edit Reservation" at bounding box center [162, 83] width 55 height 9
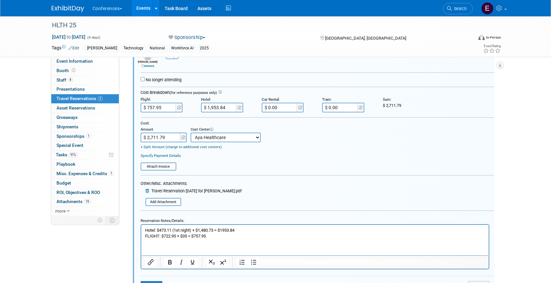
scroll to position [129, 0]
click at [191, 229] on p "Hotel: $473.11 (1st night) + $1,480.73 = $1953.84 FLIGHT: $722.95 + $35 = $757.…" at bounding box center [315, 232] width 340 height 12
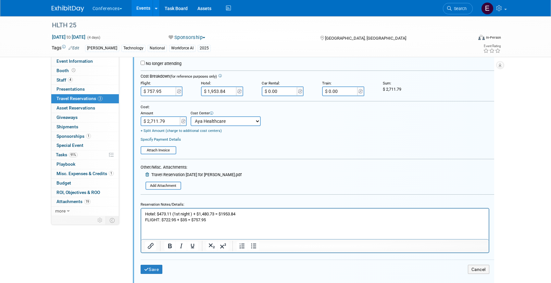
scroll to position [155, 0]
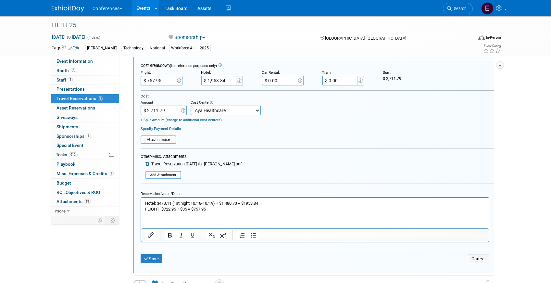
click at [241, 203] on p "Hotel: $473.11 (1st night 10/18-10/19) + $1,480.73 = $1953.84 FLIGHT: $722.95 +…" at bounding box center [315, 206] width 340 height 12
drag, startPoint x: 192, startPoint y: 203, endPoint x: 178, endPoint y: 203, distance: 14.0
click at [178, 203] on p "Hotel: $473.11 (1st night 10/18-10/19) + $1,480.73 (10/19-10/22) = $1953.84 FLI…" at bounding box center [315, 206] width 340 height 12
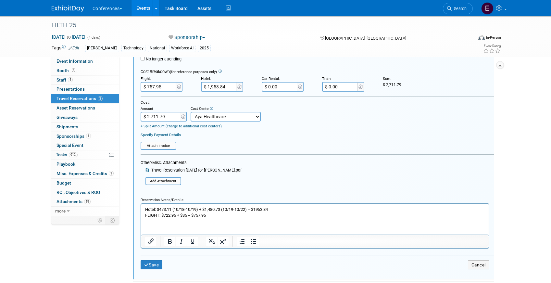
scroll to position [161, 0]
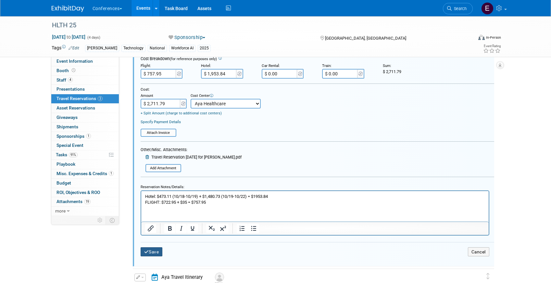
click at [158, 250] on button "Save" at bounding box center [152, 251] width 22 height 9
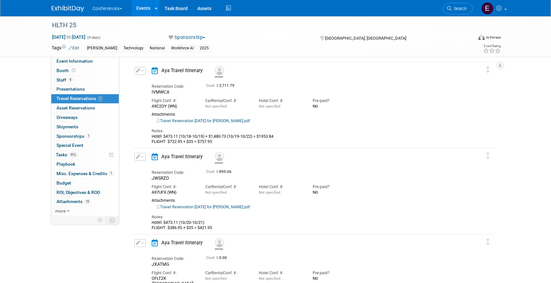
scroll to position [68, 0]
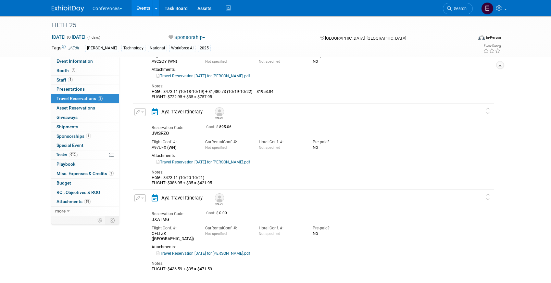
click at [141, 197] on button "button" at bounding box center [140, 198] width 11 height 8
click at [151, 209] on button "Edit Reservation" at bounding box center [162, 209] width 55 height 9
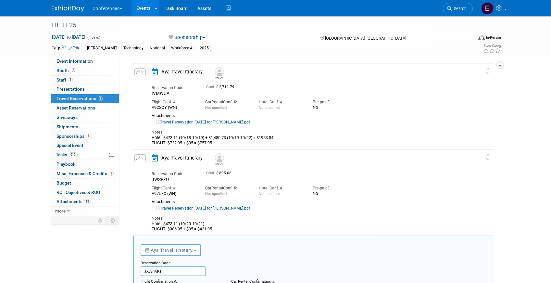
scroll to position [0, 0]
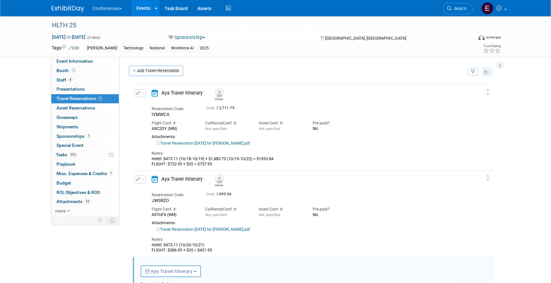
drag, startPoint x: 287, startPoint y: 158, endPoint x: 141, endPoint y: 159, distance: 145.6
click at [141, 159] on div "Edit Reservation Kevin IVMWCA" at bounding box center [309, 127] width 352 height 77
copy div "Hotel: $473.11 (10/18-10/19) + $1,480.73 (10/19-10/22) = $1953.84"
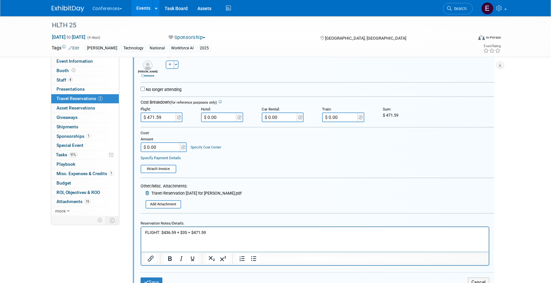
scroll to position [292, 0]
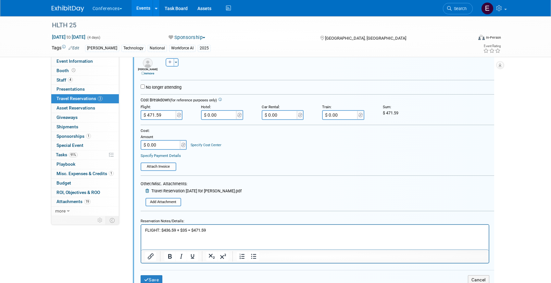
click at [143, 230] on html "FLIGHT: $436.59 + $35 = $471.59" at bounding box center [315, 229] width 348 height 8
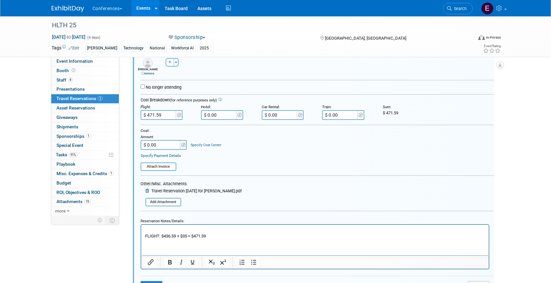
click at [152, 230] on p "Rich Text Area. Press ALT-0 for help." at bounding box center [315, 230] width 340 height 6
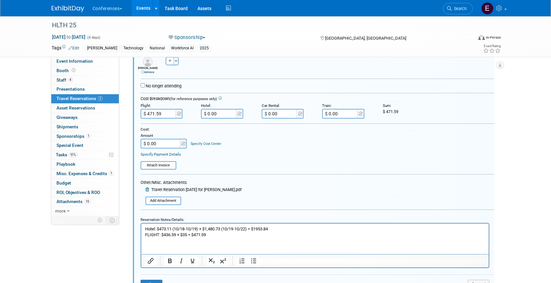
scroll to position [292, 0]
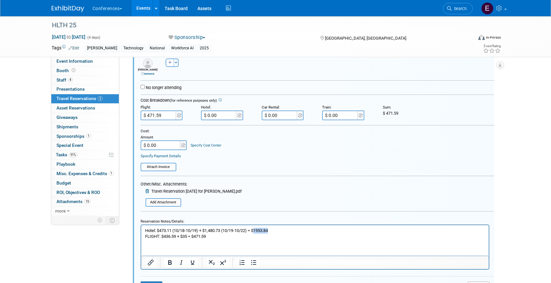
drag, startPoint x: 279, startPoint y: 232, endPoint x: 258, endPoint y: 232, distance: 21.4
click at [258, 232] on p "Hotel: $473.11 (10/18-10/19) + $1,480.73 (10/19-10/22) = $1953.84" at bounding box center [315, 230] width 340 height 6
copy p "1953.84"
click at [219, 117] on input "$ 0.00" at bounding box center [219, 115] width 36 height 10
paste input "1,953.84"
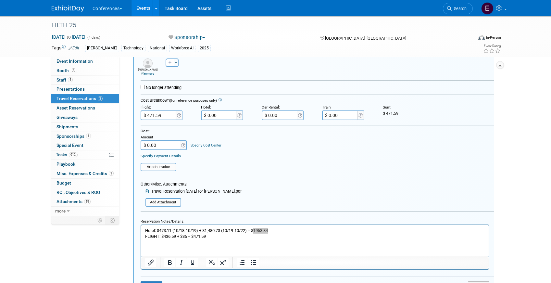
type input "$ 1,953.84"
click at [160, 145] on input "$ 0.00" at bounding box center [161, 145] width 41 height 10
type input "$ 2,425.43"
click at [202, 148] on link "Specify Cost Center" at bounding box center [206, 145] width 31 height 4
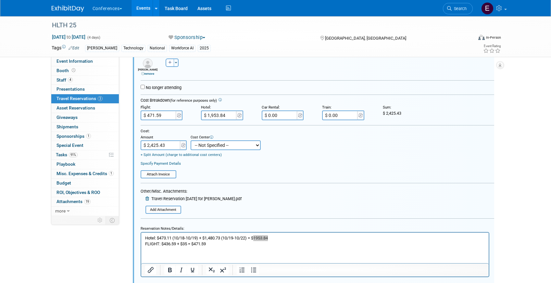
click at [206, 146] on select "-- Not Specified -- Aya Education Aya Healthcare Aya Locums Bespoke Corporate […" at bounding box center [226, 145] width 70 height 10
select select "18965872"
click at [191, 141] on select "-- Not Specified -- Aya Education Aya Healthcare Aya Locums Bespoke Corporate […" at bounding box center [226, 145] width 70 height 10
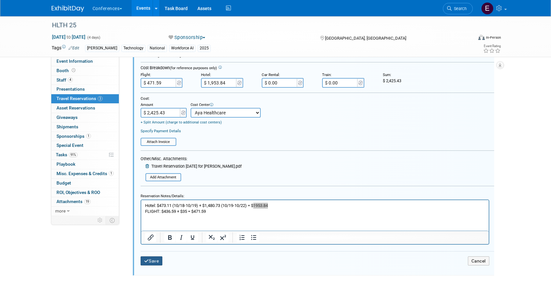
click at [153, 259] on button "Save" at bounding box center [152, 260] width 22 height 9
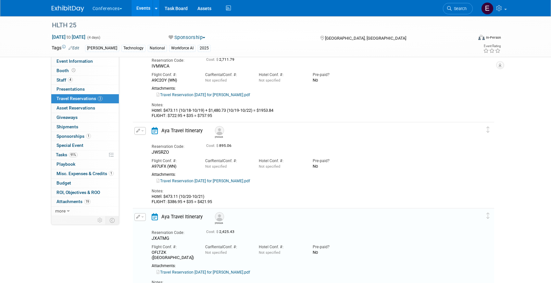
scroll to position [0, 0]
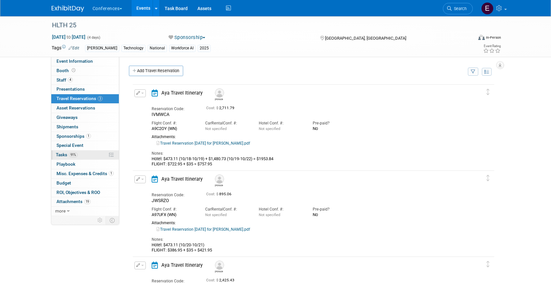
click at [85, 154] on link "91% Tasks 91%" at bounding box center [85, 154] width 68 height 9
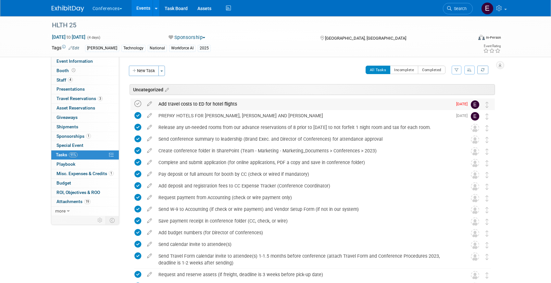
click at [137, 106] on icon at bounding box center [138, 103] width 7 height 7
click at [201, 113] on div "PREPAY HOTELS FOR JASON, KEVIN AND DANI" at bounding box center [303, 115] width 297 height 11
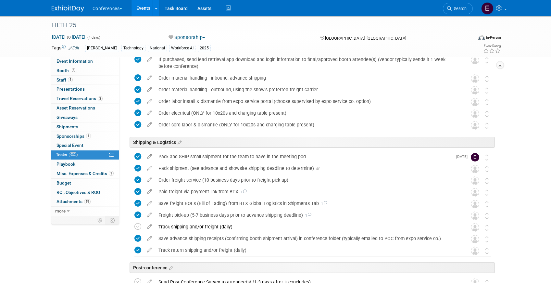
scroll to position [412, 0]
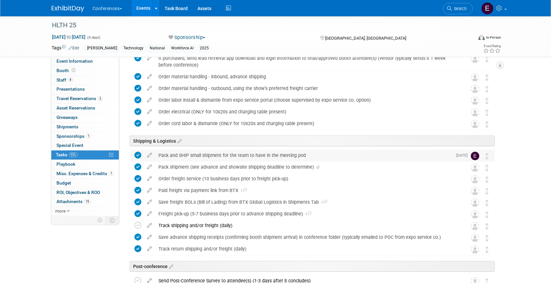
click at [189, 153] on div "Pack and SHIP small shipment for the team to have in the meeting pod" at bounding box center [303, 155] width 297 height 11
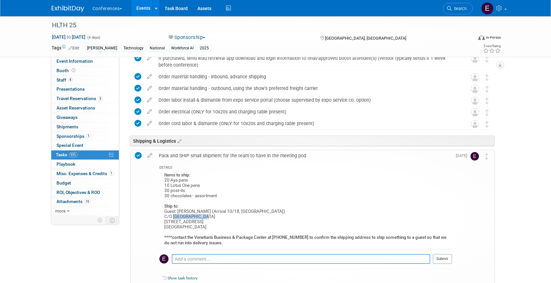
drag, startPoint x: 174, startPoint y: 216, endPoint x: 211, endPoint y: 216, distance: 37.4
click at [211, 216] on div "Items to ship: 20 Aya pens 10 Lotus One pens 30 post-its 30 chocolates - assort…" at bounding box center [306, 210] width 293 height 78
copy div "Venetian Hotel"
click at [72, 117] on span "Giveaways 0" at bounding box center [67, 117] width 21 height 5
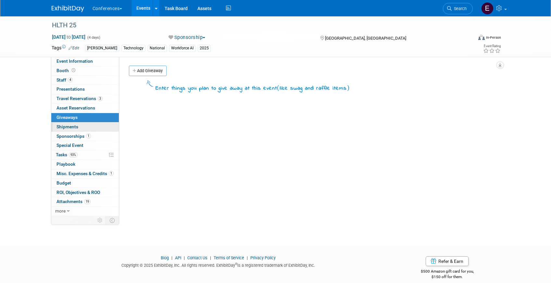
click at [69, 125] on span "Shipments 0" at bounding box center [68, 126] width 22 height 5
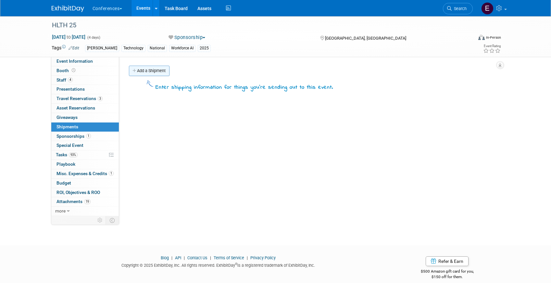
click at [149, 73] on link "Add a Shipment" at bounding box center [149, 71] width 41 height 10
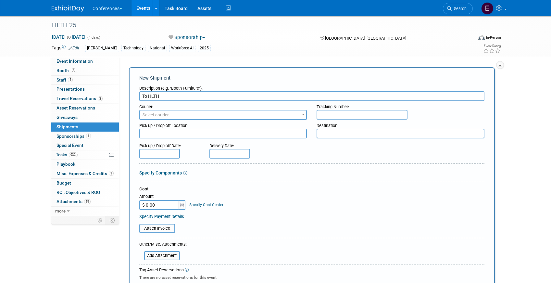
type input "To HLTH"
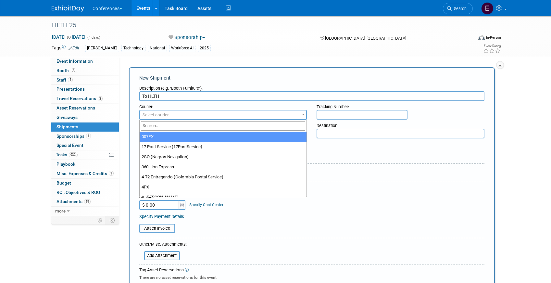
click at [149, 114] on span "Select courier" at bounding box center [156, 114] width 26 height 5
type input "fede"
select select "206"
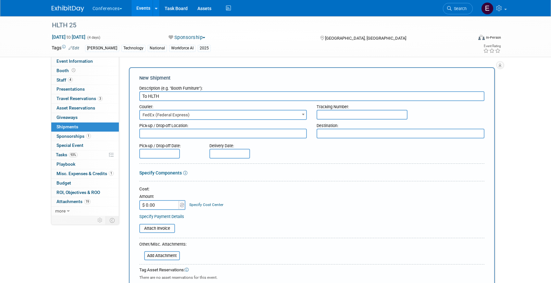
click at [328, 118] on input "text" at bounding box center [362, 115] width 91 height 10
paste input "885180196560"
type input "885180196560"
click at [161, 201] on input "$ 0.00" at bounding box center [159, 205] width 41 height 10
click at [164, 206] on input "$ 0.00" at bounding box center [159, 205] width 41 height 10
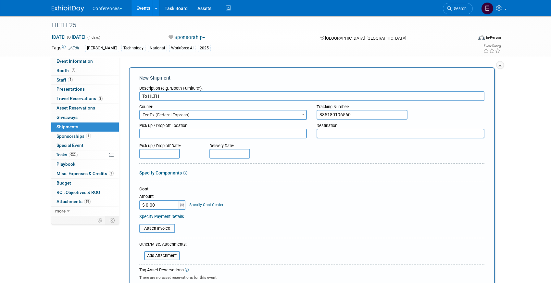
click at [164, 206] on input "$ 0.00" at bounding box center [159, 205] width 41 height 10
type input "$ 20.13"
click at [205, 207] on div "Specify Cost Center" at bounding box center [206, 202] width 34 height 12
click at [205, 206] on link "Specify Cost Center" at bounding box center [206, 204] width 34 height 5
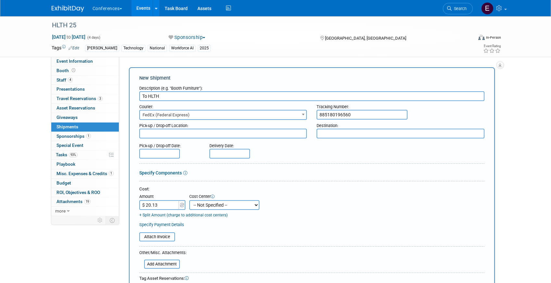
click at [205, 210] on td "+ Split Amount (charge to additional cost centers)" at bounding box center [199, 214] width 121 height 8
click at [206, 206] on select "-- Not Specified -- Aya Education Aya Healthcare Aya Locums Bespoke Corporate […" at bounding box center [224, 205] width 70 height 10
select select "18965872"
click at [189, 200] on select "-- Not Specified -- Aya Education Aya Healthcare Aya Locums Bespoke Corporate […" at bounding box center [224, 205] width 70 height 10
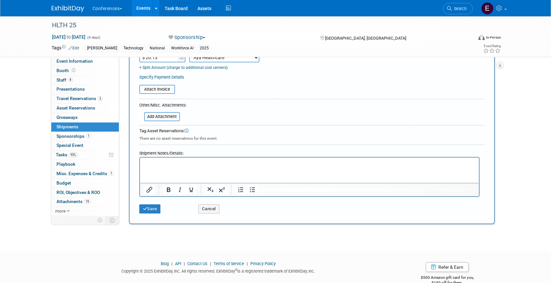
scroll to position [161, 0]
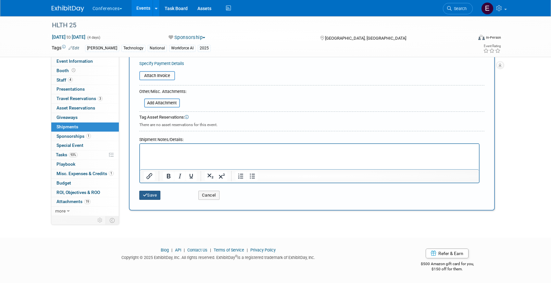
click at [148, 197] on button "Save" at bounding box center [149, 195] width 21 height 9
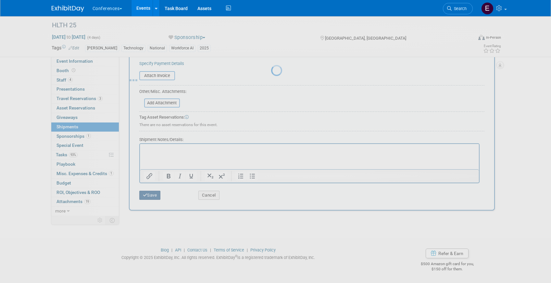
scroll to position [7, 0]
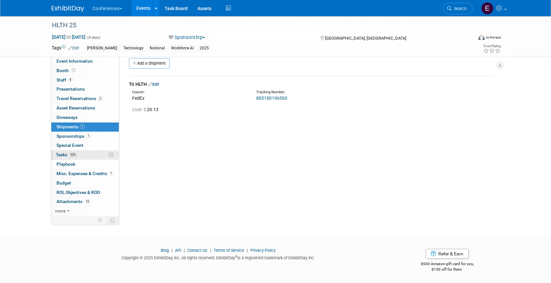
click at [87, 157] on link "93% Tasks 93%" at bounding box center [85, 154] width 68 height 9
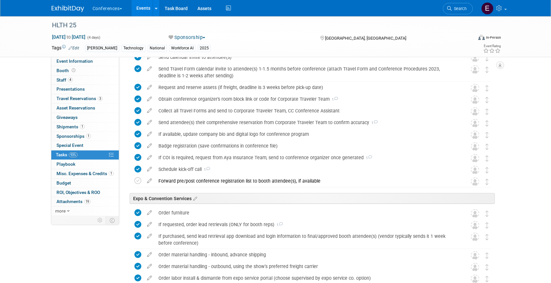
scroll to position [205, 0]
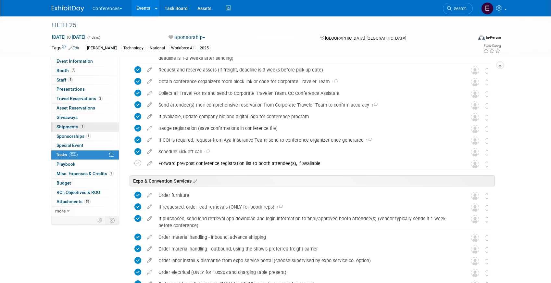
click at [97, 127] on link "1 Shipments 1" at bounding box center [85, 126] width 68 height 9
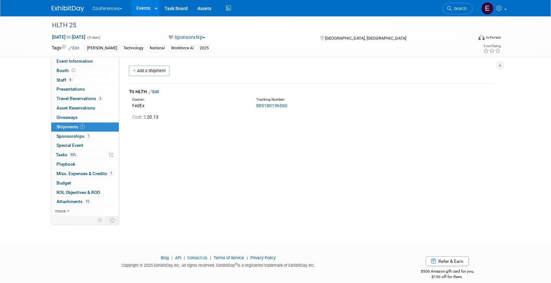
click at [261, 105] on link "885180196560" at bounding box center [271, 105] width 31 height 5
drag, startPoint x: 289, startPoint y: 104, endPoint x: 253, endPoint y: 104, distance: 35.7
click at [253, 104] on div "Tracking Number: 885180196560" at bounding box center [328, 103] width 155 height 12
copy link "885180196560"
click at [66, 153] on span "Tasks 93%" at bounding box center [67, 154] width 22 height 5
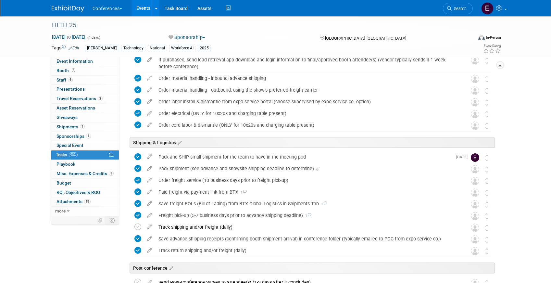
scroll to position [372, 0]
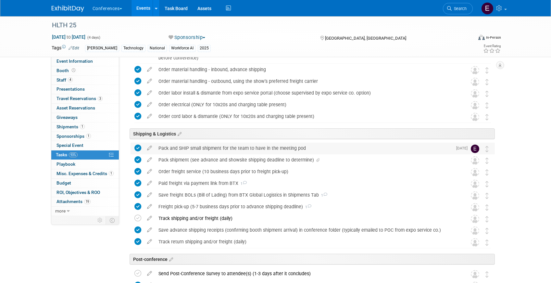
click at [235, 150] on div "Pack and SHIP small shipment for the team to have in the meeting pod" at bounding box center [303, 148] width 297 height 11
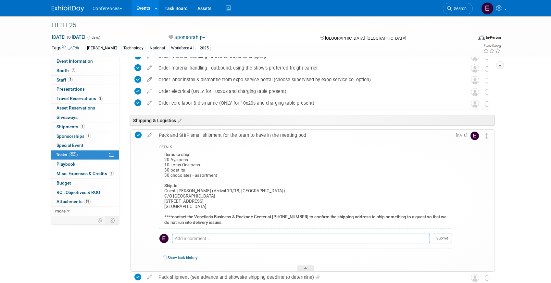
scroll to position [388, 0]
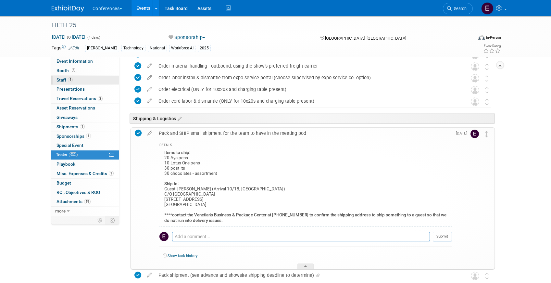
click at [71, 83] on link "4 Staff 4" at bounding box center [85, 80] width 68 height 9
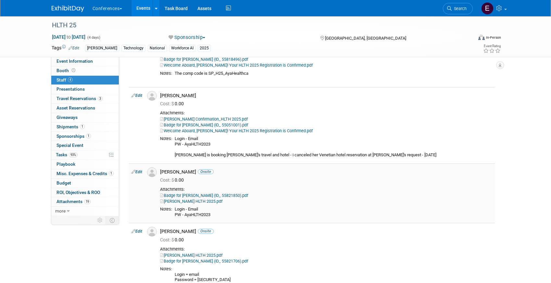
scroll to position [99, 0]
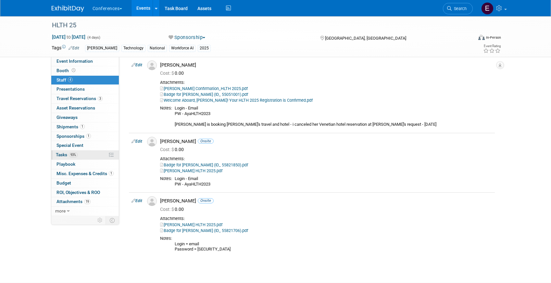
click at [85, 155] on link "93% Tasks 93%" at bounding box center [85, 154] width 68 height 9
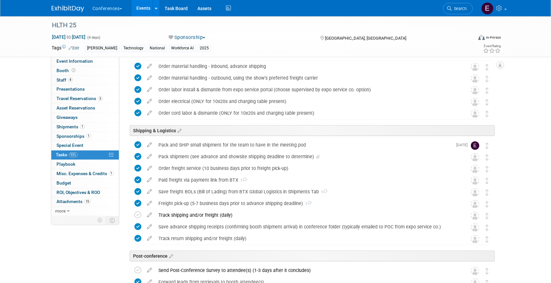
scroll to position [444, 0]
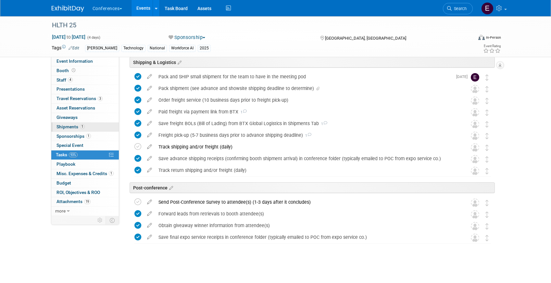
click at [82, 126] on span "1" at bounding box center [82, 126] width 5 height 5
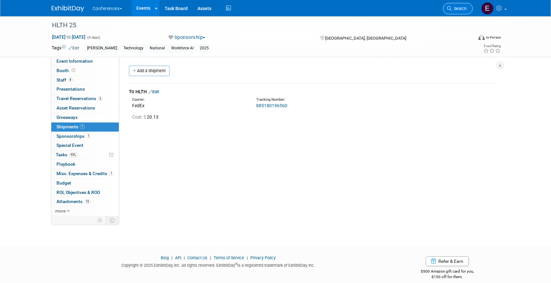
click at [459, 6] on link "Search" at bounding box center [458, 8] width 30 height 11
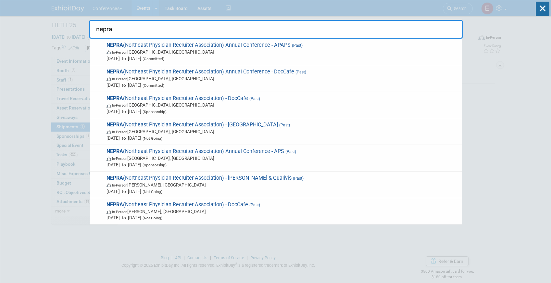
type input "nepra"
click at [327, 74] on span "NEPRA (Northeast Physician Recruiter Association) Annual Conference - DocCafe (…" at bounding box center [282, 79] width 354 height 20
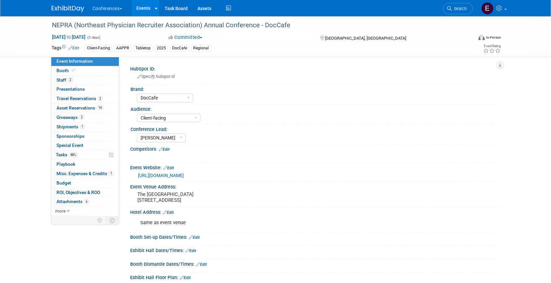
select select "DocCafe"
select select "Client-facing"
select select "[PERSON_NAME]"
click at [61, 81] on span "Staff 2" at bounding box center [65, 79] width 16 height 5
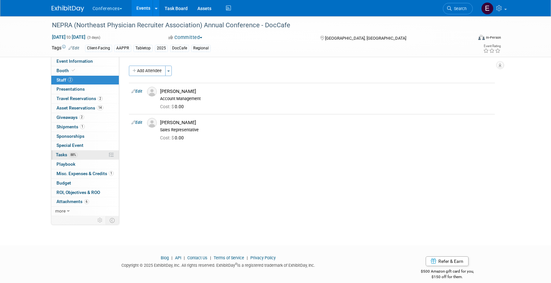
click at [91, 157] on link "88% Tasks 88%" at bounding box center [85, 154] width 68 height 9
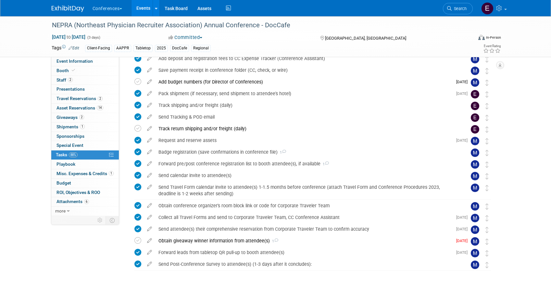
scroll to position [140, 0]
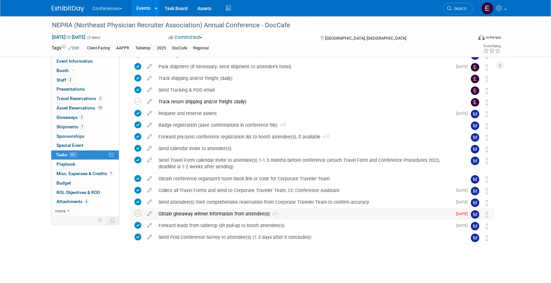
click at [185, 213] on div "Obtain giveaway winner information from attendee(s) 1" at bounding box center [303, 213] width 297 height 11
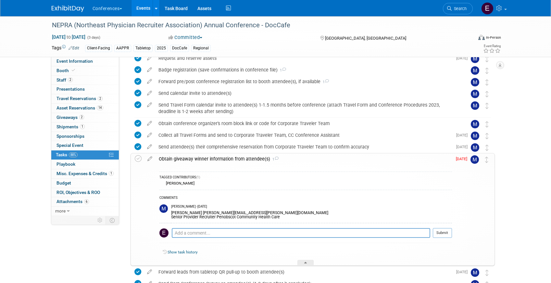
scroll to position [197, 0]
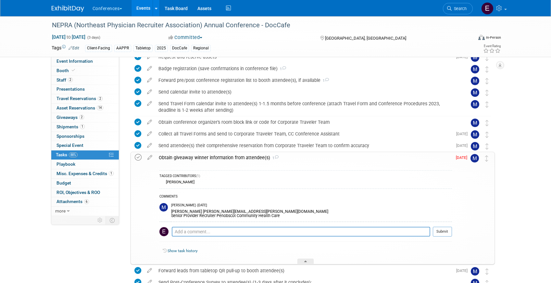
click at [141, 158] on icon at bounding box center [138, 157] width 7 height 7
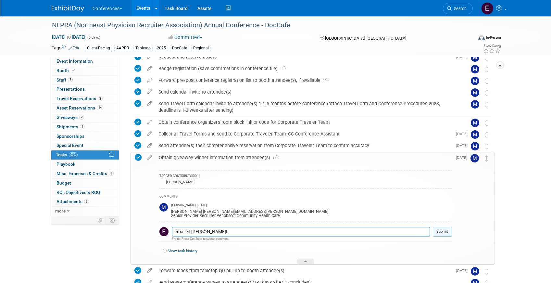
type textarea "emailed Jamie!"
click at [438, 230] on button "Submit" at bounding box center [442, 232] width 19 height 10
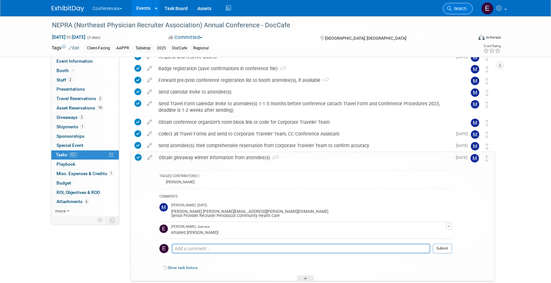
click at [458, 7] on span "Search" at bounding box center [459, 8] width 15 height 5
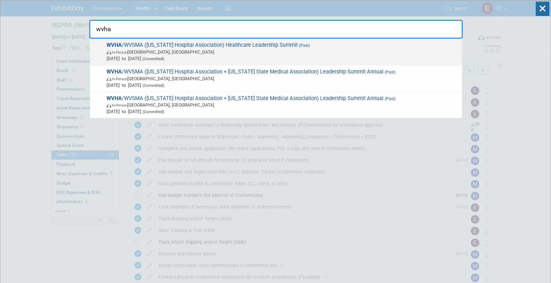
type input "wvha"
click at [266, 40] on div "WVHA /WVSMA (West Virginia Hospital Association) Healthcare Leadership Summit (…" at bounding box center [276, 52] width 372 height 27
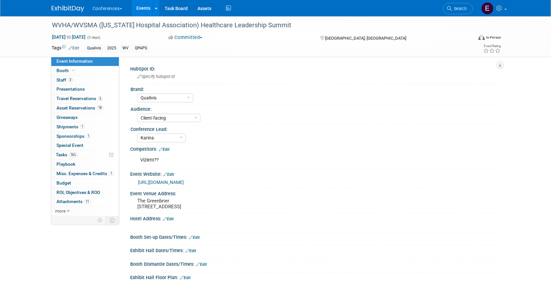
select select "Qualivis"
select select "Client-facing"
select select "Karina"
click at [66, 119] on span "Giveaways 0" at bounding box center [67, 117] width 21 height 5
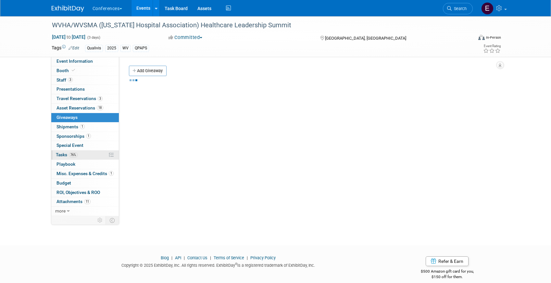
click at [87, 157] on link "76% Tasks 76%" at bounding box center [85, 154] width 68 height 9
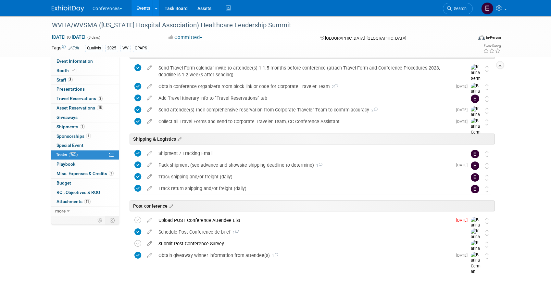
scroll to position [282, 0]
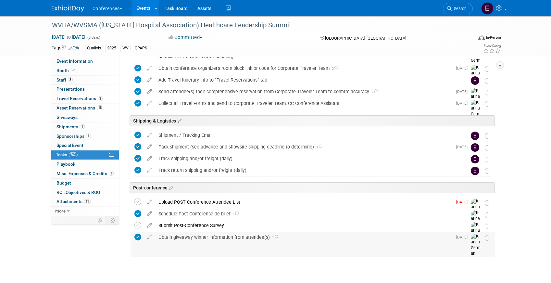
click at [198, 240] on div "Obtain giveaway winner information from attendee(s) 1" at bounding box center [303, 237] width 297 height 11
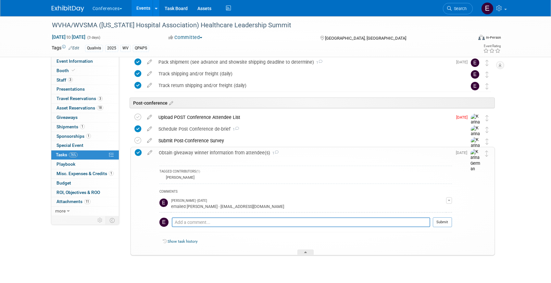
scroll to position [367, 0]
click at [463, 13] on link "Search" at bounding box center [458, 8] width 30 height 11
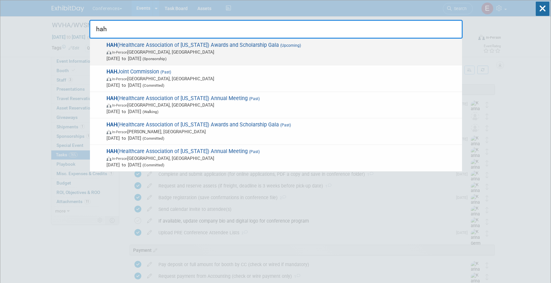
type input "hah"
click at [211, 53] on span "In-Person [GEOGRAPHIC_DATA], [GEOGRAPHIC_DATA]" at bounding box center [283, 52] width 353 height 6
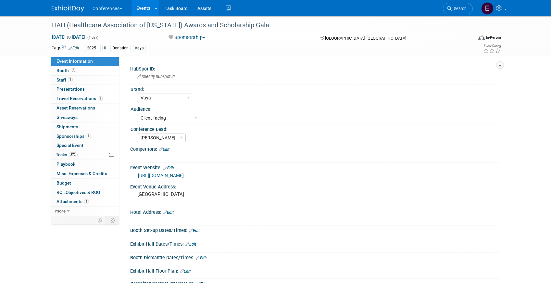
select select "Vaya"
select select "Client-facing"
select select "[PERSON_NAME]"
click at [80, 157] on link "37% Tasks 37%" at bounding box center [85, 154] width 68 height 9
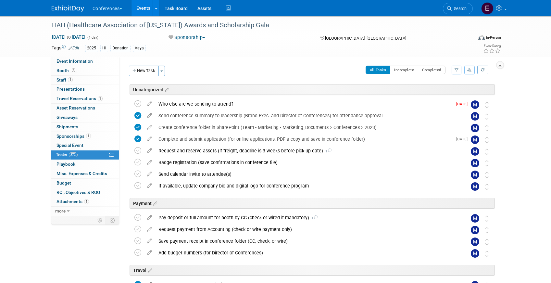
scroll to position [165, 0]
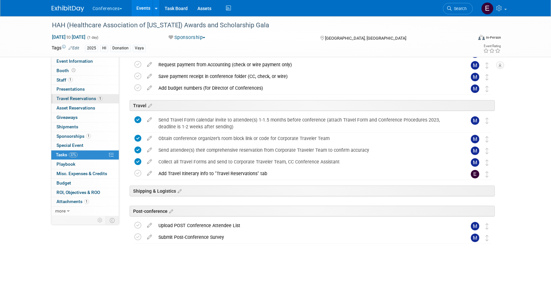
click at [88, 98] on span "Travel Reservations 1" at bounding box center [80, 98] width 46 height 5
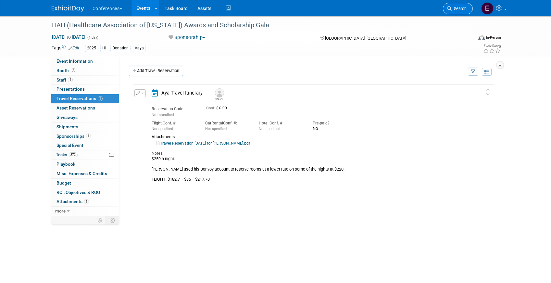
click at [454, 9] on span "Search" at bounding box center [459, 8] width 15 height 5
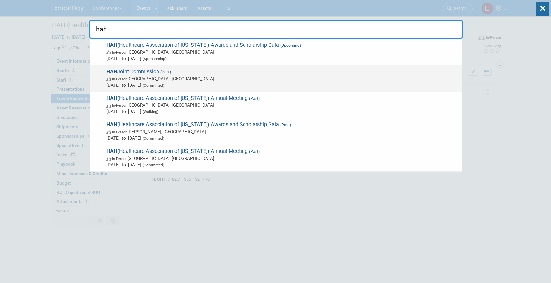
type input "hah"
click at [223, 80] on span "In-Person Honolulu, HI" at bounding box center [283, 78] width 353 height 6
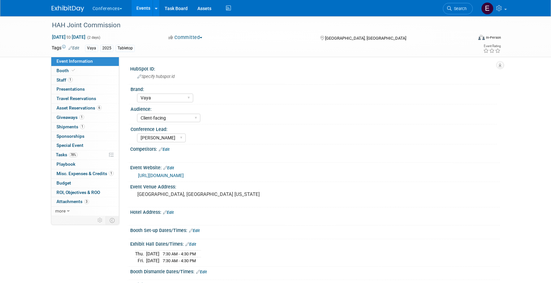
select select "Vaya"
select select "Client-facing"
select select "[PERSON_NAME]"
click at [74, 122] on link "1 Giveaways 1" at bounding box center [85, 117] width 68 height 9
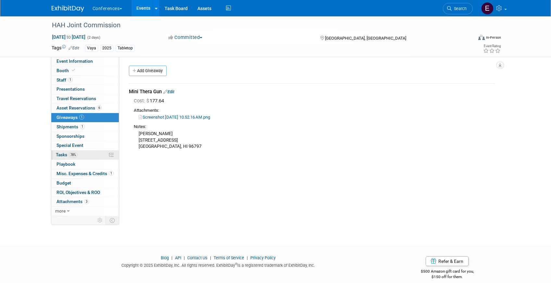
click at [87, 154] on link "78% Tasks 78%" at bounding box center [85, 154] width 68 height 9
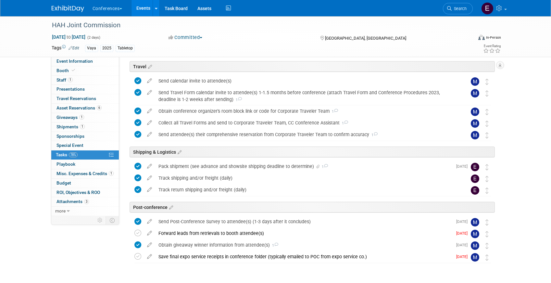
scroll to position [191, 0]
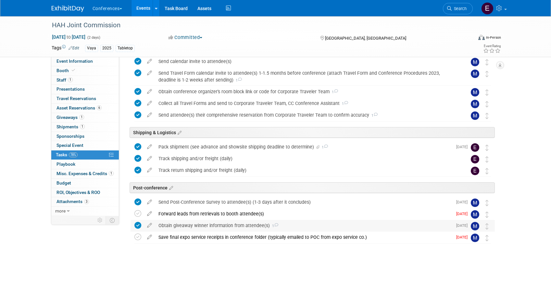
click at [197, 229] on div "Obtain giveaway winner information from attendee(s) 1" at bounding box center [303, 225] width 297 height 11
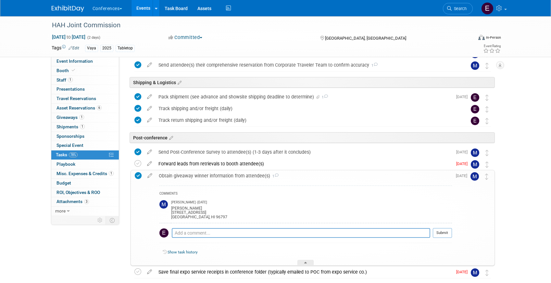
scroll to position [276, 0]
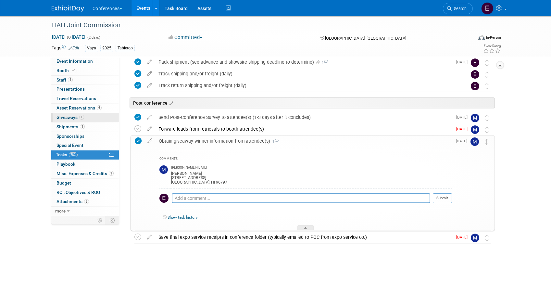
click at [72, 120] on link "1 Giveaways 1" at bounding box center [85, 117] width 68 height 9
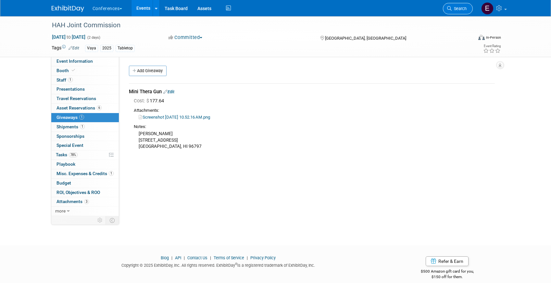
click at [460, 7] on span "Search" at bounding box center [459, 8] width 15 height 5
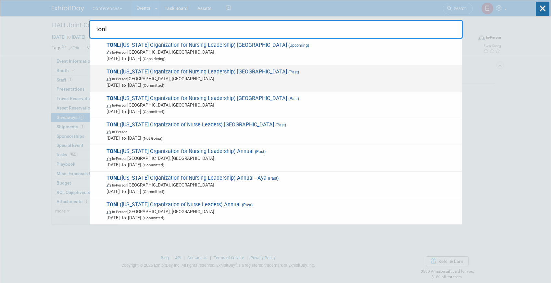
type input "tonl"
click at [219, 76] on span "In-Person San Antonio, TX" at bounding box center [283, 78] width 353 height 6
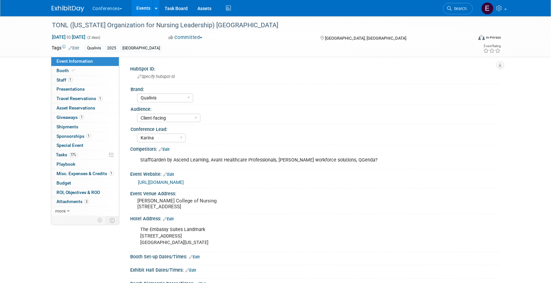
select select "Qualivis"
select select "Client-facing"
select select "Karina"
click at [71, 117] on span "Giveaways 1" at bounding box center [71, 117] width 28 height 5
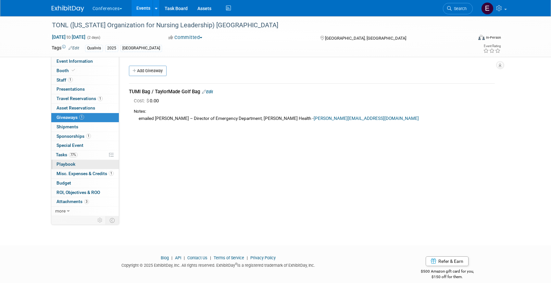
click at [84, 161] on link "0 Playbook 0" at bounding box center [85, 164] width 68 height 9
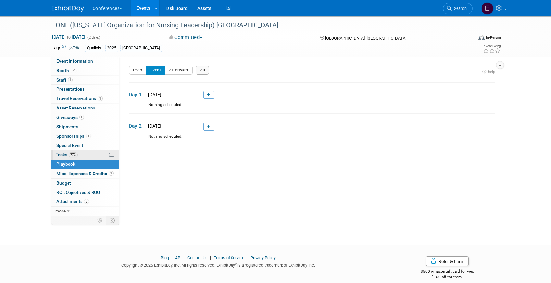
click at [84, 157] on link "77% Tasks 77%" at bounding box center [85, 154] width 68 height 9
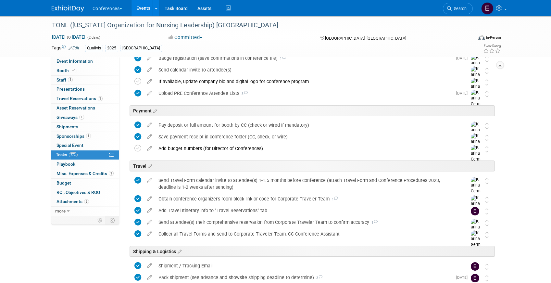
scroll to position [247, 0]
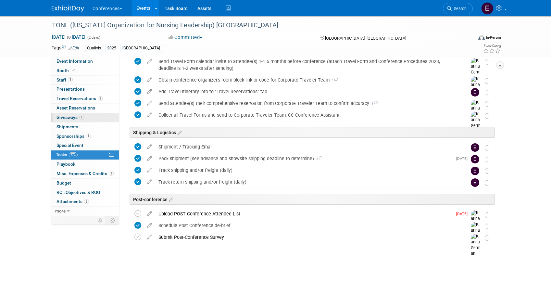
click at [100, 118] on link "1 Giveaways 1" at bounding box center [85, 117] width 68 height 9
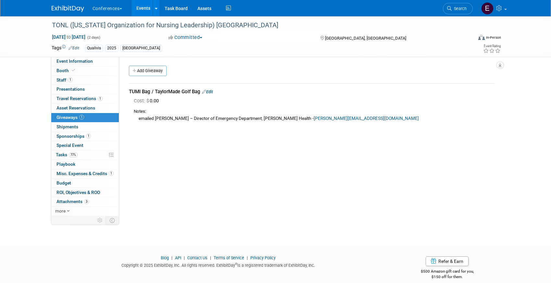
click at [210, 92] on link "Edit" at bounding box center [207, 91] width 11 height 5
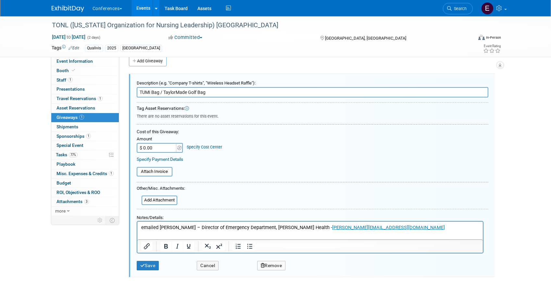
drag, startPoint x: 213, startPoint y: 92, endPoint x: 161, endPoint y: 92, distance: 52.3
click at [161, 92] on input "TUMI Bag / TaylorMade Golf Bag" at bounding box center [313, 92] width 352 height 10
type input "TUMI Bag"
click at [161, 146] on input "$ 0.00" at bounding box center [157, 148] width 41 height 10
paste input "504.69"
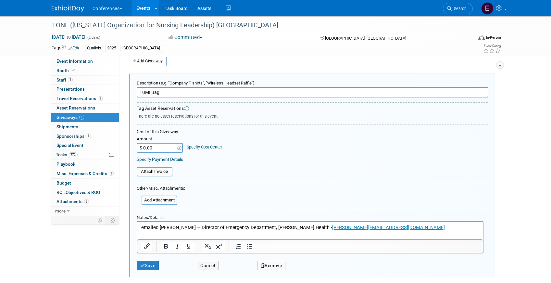
type input "$ 504.69"
click at [200, 146] on link "Specify Cost Center" at bounding box center [204, 147] width 35 height 5
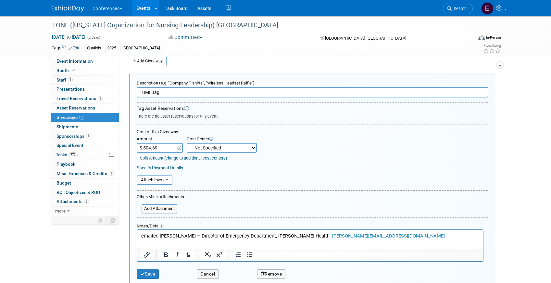
click at [202, 147] on select "-- Not Specified -- Aya Education Aya Healthcare Aya Locums Bespoke Corporate […" at bounding box center [222, 148] width 70 height 10
select select "18965874"
click at [187, 143] on select "-- Not Specified -- Aya Education Aya Healthcare Aya Locums Bespoke Corporate […" at bounding box center [222, 148] width 70 height 10
click at [165, 211] on input "file" at bounding box center [137, 209] width 77 height 8
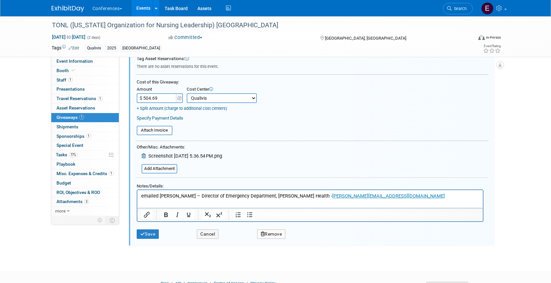
scroll to position [60, 0]
click at [153, 230] on button "Save" at bounding box center [148, 233] width 22 height 9
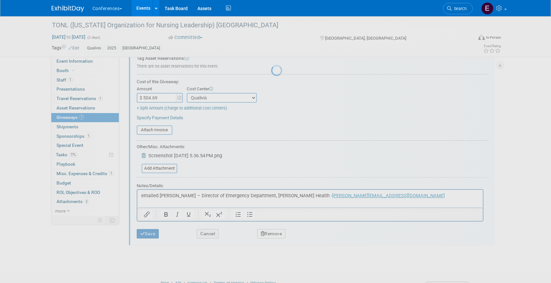
scroll to position [7, 0]
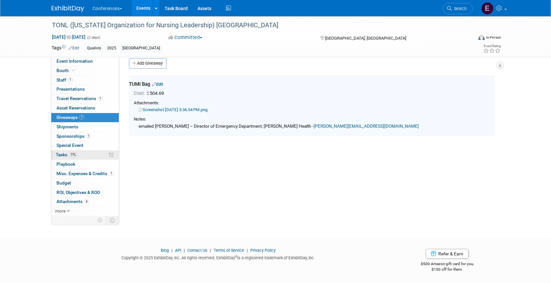
click at [74, 155] on span "77%" at bounding box center [73, 154] width 9 height 5
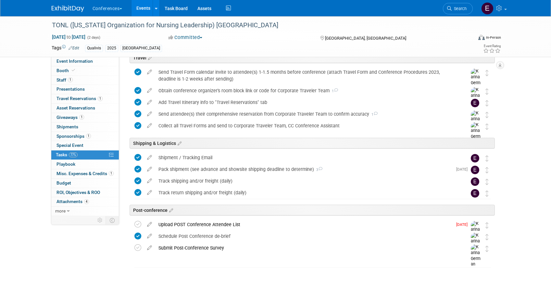
scroll to position [247, 0]
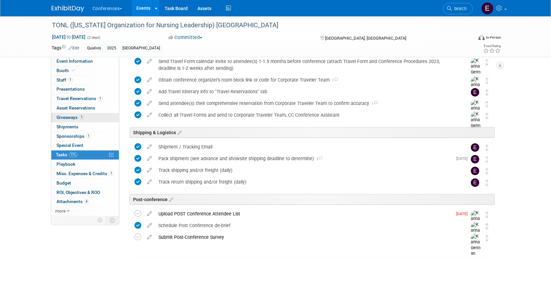
click at [67, 119] on span "Giveaways 1" at bounding box center [71, 117] width 28 height 5
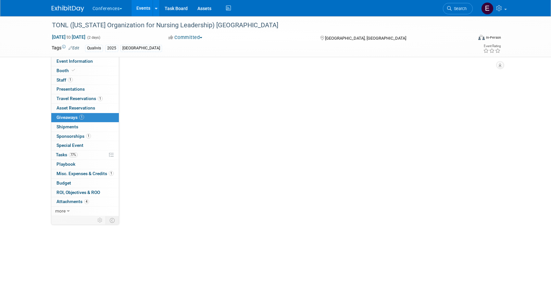
scroll to position [0, 0]
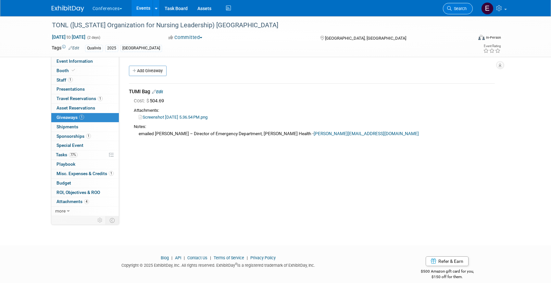
click at [457, 9] on span "Search" at bounding box center [459, 8] width 15 height 5
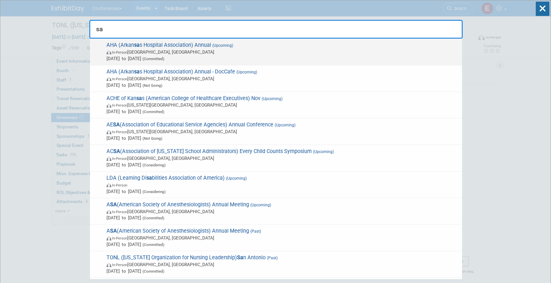
type input "s"
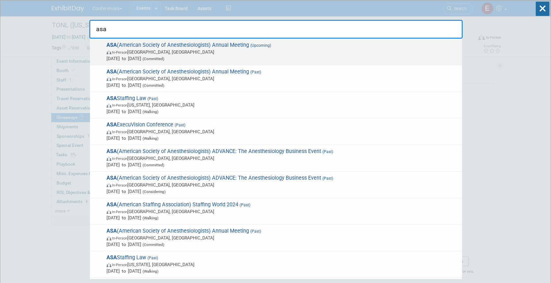
type input "asa"
click at [207, 55] on span "Oct 9, 2026 to Oct 13, 2026 (Committed)" at bounding box center [283, 58] width 353 height 6
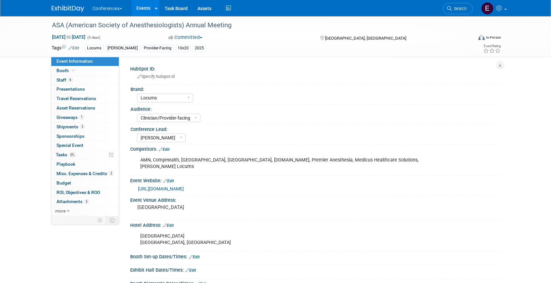
select select "Locums"
select select "Clinician/Provider-facing"
select select "[PERSON_NAME]"
click at [464, 10] on span "Search" at bounding box center [459, 8] width 15 height 5
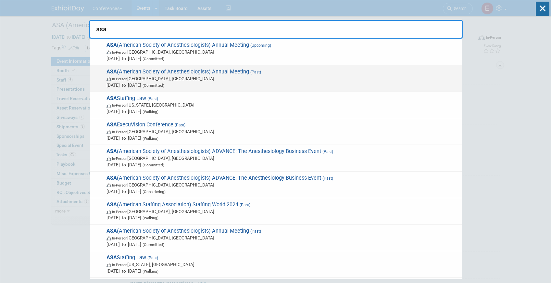
type input "asa"
click at [328, 72] on span "ASA (American Society of Anesthesiologists) Annual Meeting (Past) In-Person [GE…" at bounding box center [282, 79] width 354 height 20
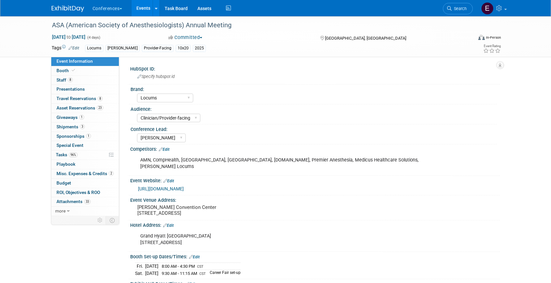
select select "Locums"
select select "Clinician/Provider-facing"
select select "[PERSON_NAME]"
click at [64, 121] on link "1 Giveaways 1" at bounding box center [85, 117] width 68 height 9
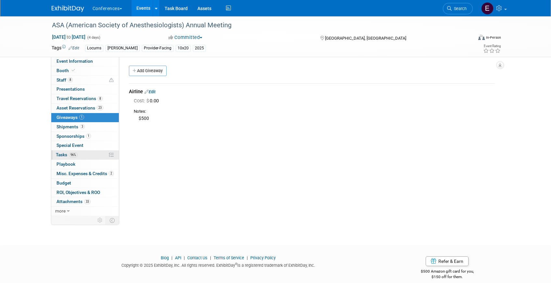
click at [85, 156] on link "96% Tasks 96%" at bounding box center [85, 154] width 68 height 9
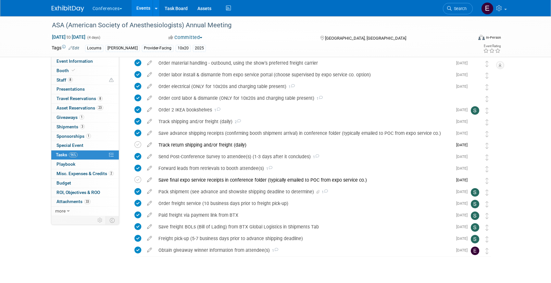
scroll to position [405, 0]
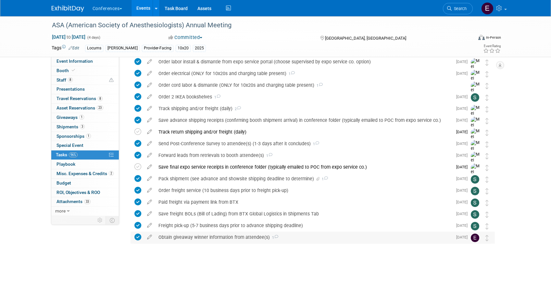
click at [188, 238] on div "Obtain giveaway winner information from attendee(s) 1" at bounding box center [303, 237] width 297 height 11
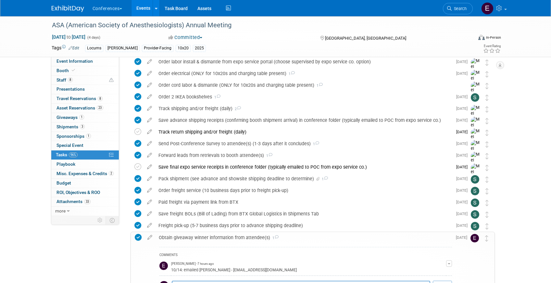
scroll to position [480, 0]
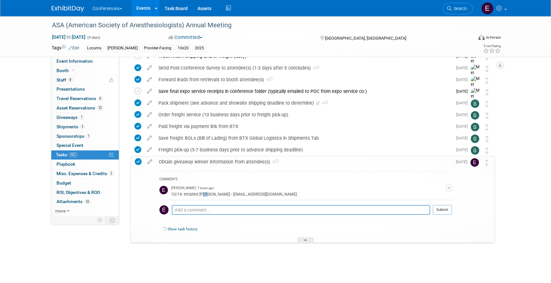
drag, startPoint x: 200, startPoint y: 194, endPoint x: 204, endPoint y: 194, distance: 4.2
click at [204, 194] on div "10/14: emailed [PERSON_NAME] - [EMAIL_ADDRESS][DOMAIN_NAME]" at bounding box center [308, 194] width 275 height 6
drag, startPoint x: 199, startPoint y: 194, endPoint x: 281, endPoint y: 195, distance: 82.2
click at [281, 195] on div "10/14: emailed [PERSON_NAME] - [EMAIL_ADDRESS][DOMAIN_NAME]" at bounding box center [308, 194] width 275 height 6
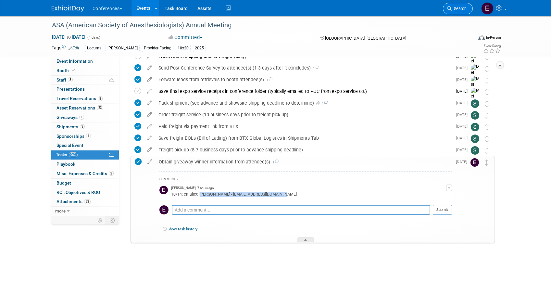
copy div "[PERSON_NAME] - [EMAIL_ADDRESS][DOMAIN_NAME]"
click at [262, 191] on div "10/14: emailed [PERSON_NAME] - [EMAIL_ADDRESS][DOMAIN_NAME]" at bounding box center [308, 194] width 275 height 6
drag, startPoint x: 281, startPoint y: 196, endPoint x: 233, endPoint y: 196, distance: 48.4
click at [233, 196] on div "10/14: emailed [PERSON_NAME] - [EMAIL_ADDRESS][DOMAIN_NAME]" at bounding box center [308, 194] width 275 height 6
copy div "[EMAIL_ADDRESS][DOMAIN_NAME]"
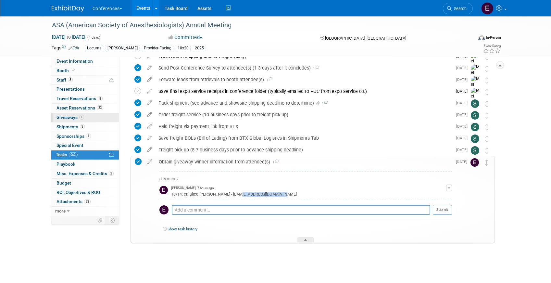
click at [74, 120] on link "1 Giveaways 1" at bounding box center [85, 117] width 68 height 9
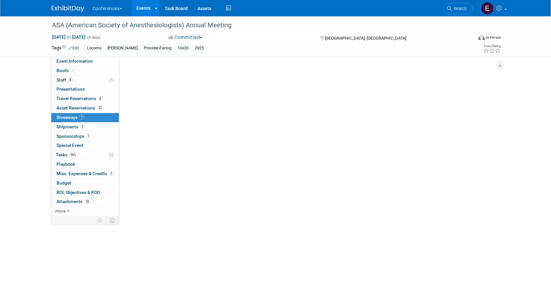
scroll to position [0, 0]
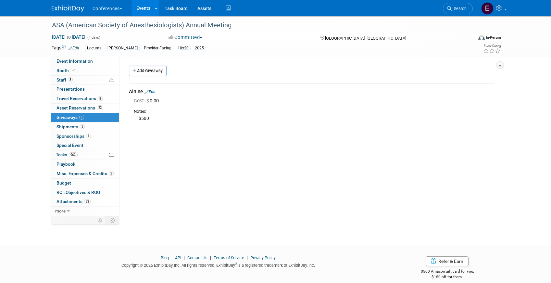
click at [156, 95] on div "Airline Edit" at bounding box center [312, 91] width 366 height 7
click at [155, 93] on link "Edit" at bounding box center [150, 91] width 11 height 5
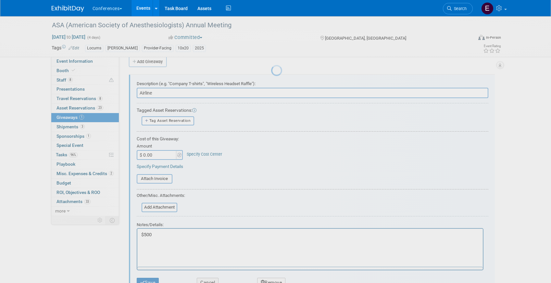
scroll to position [10, 0]
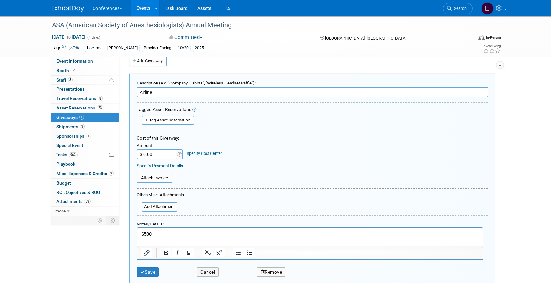
click at [156, 150] on input "$ 0.00" at bounding box center [157, 154] width 41 height 10
click at [157, 153] on input "$ 0.00" at bounding box center [157, 154] width 41 height 10
type input "$ 500.00"
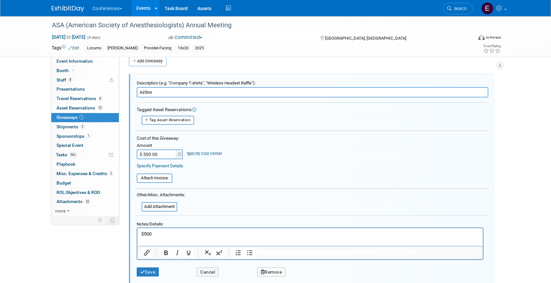
click at [193, 151] on div "Specify Cost Center" at bounding box center [204, 151] width 35 height 12
click at [193, 152] on link "Specify Cost Center" at bounding box center [204, 153] width 35 height 5
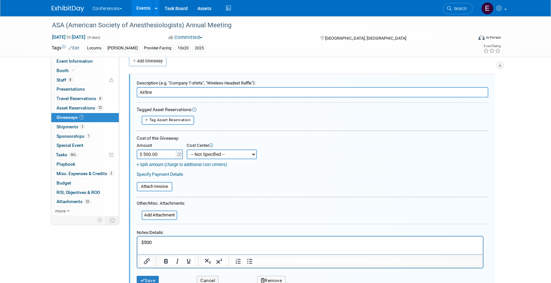
click at [203, 158] on select "-- Not Specified -- Aya Education Aya Healthcare Aya Locums Bespoke Corporate […" at bounding box center [222, 154] width 70 height 10
select select "18965873"
click at [187, 149] on select "-- Not Specified -- Aya Education Aya Healthcare Aya Locums Bespoke Corporate […" at bounding box center [222, 154] width 70 height 10
click at [158, 218] on input "file" at bounding box center [137, 215] width 77 height 8
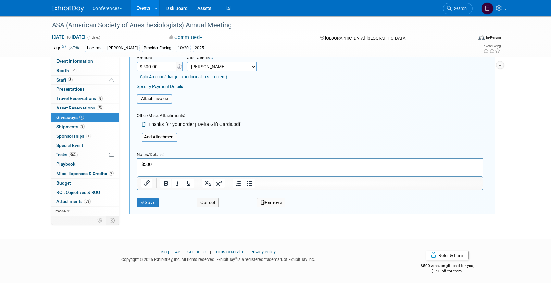
scroll to position [99, 0]
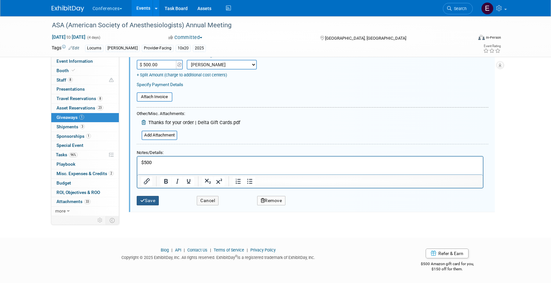
click at [150, 196] on button "Save" at bounding box center [148, 200] width 22 height 9
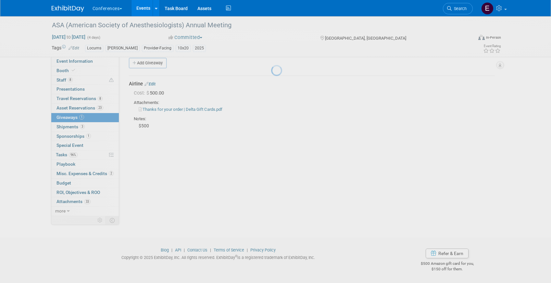
scroll to position [7, 0]
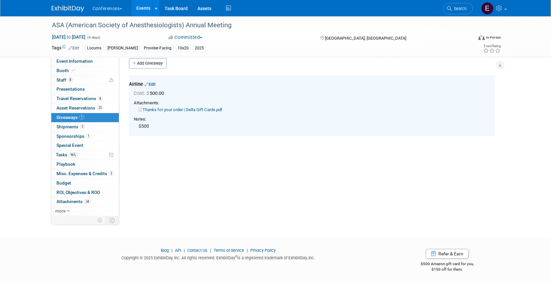
click at [156, 83] on link "Edit" at bounding box center [150, 84] width 11 height 5
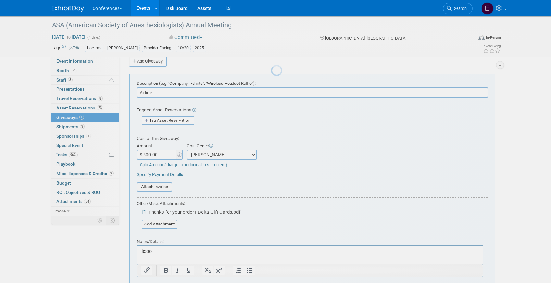
scroll to position [10, 0]
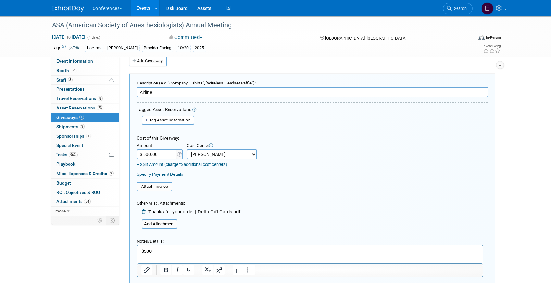
click at [194, 250] on p "$500" at bounding box center [310, 251] width 338 height 7
click at [221, 254] on html "$500 -" at bounding box center [310, 249] width 346 height 9
click at [196, 251] on p "$500 - [PERSON_NAME] <[EMAIL_ADDRESS][DOMAIN_NAME]>" at bounding box center [310, 251] width 338 height 7
click at [257, 248] on p "$500 - [PERSON_NAME] [EMAIL_ADDRESS][DOMAIN_NAME]>" at bounding box center [310, 251] width 338 height 7
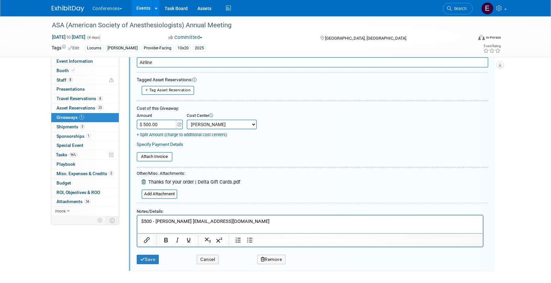
scroll to position [61, 0]
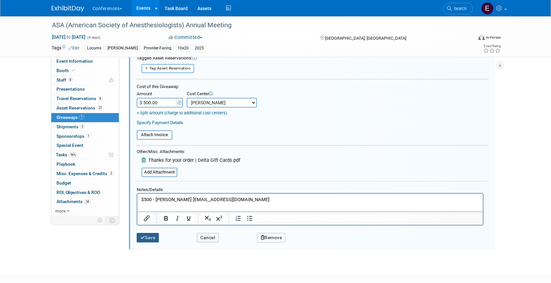
click at [148, 234] on button "Save" at bounding box center [148, 237] width 22 height 9
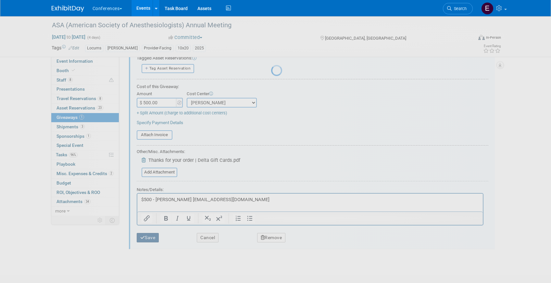
scroll to position [7, 0]
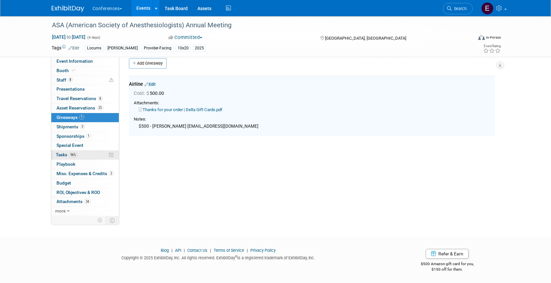
click at [78, 155] on link "96% Tasks 96%" at bounding box center [85, 154] width 68 height 9
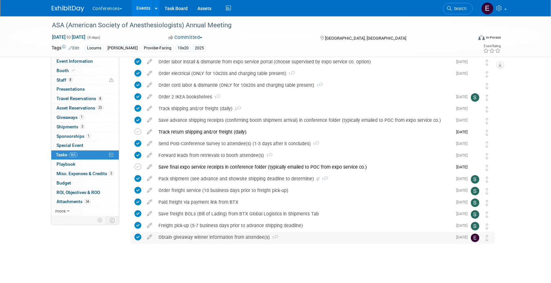
click at [176, 238] on div "Obtain giveaway winner information from attendee(s) 1" at bounding box center [303, 237] width 297 height 11
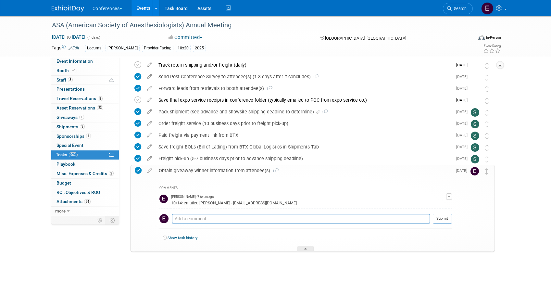
scroll to position [473, 0]
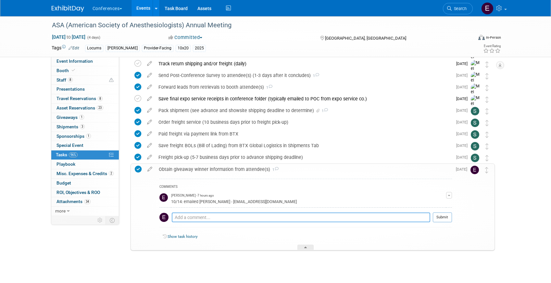
click at [188, 214] on textarea at bounding box center [301, 218] width 259 height 10
type textarea "10/14: sent [PERSON_NAME] the e-gift card"
click at [441, 217] on button "Submit" at bounding box center [442, 218] width 19 height 10
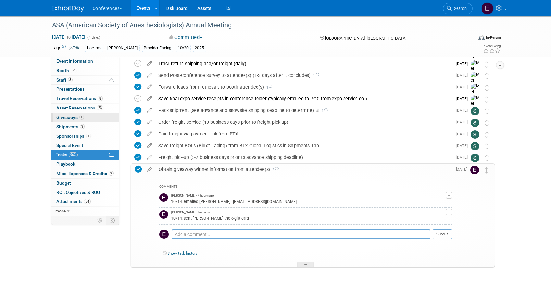
click at [72, 113] on link "1 Giveaways 1" at bounding box center [85, 117] width 68 height 9
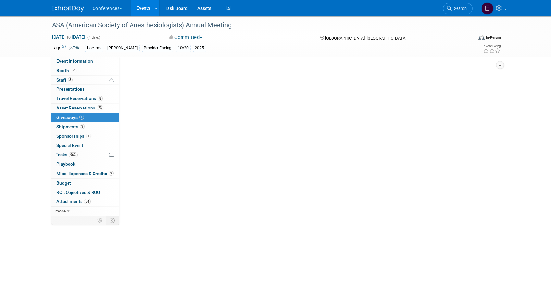
scroll to position [0, 0]
